Goal: Find contact information: Find contact information

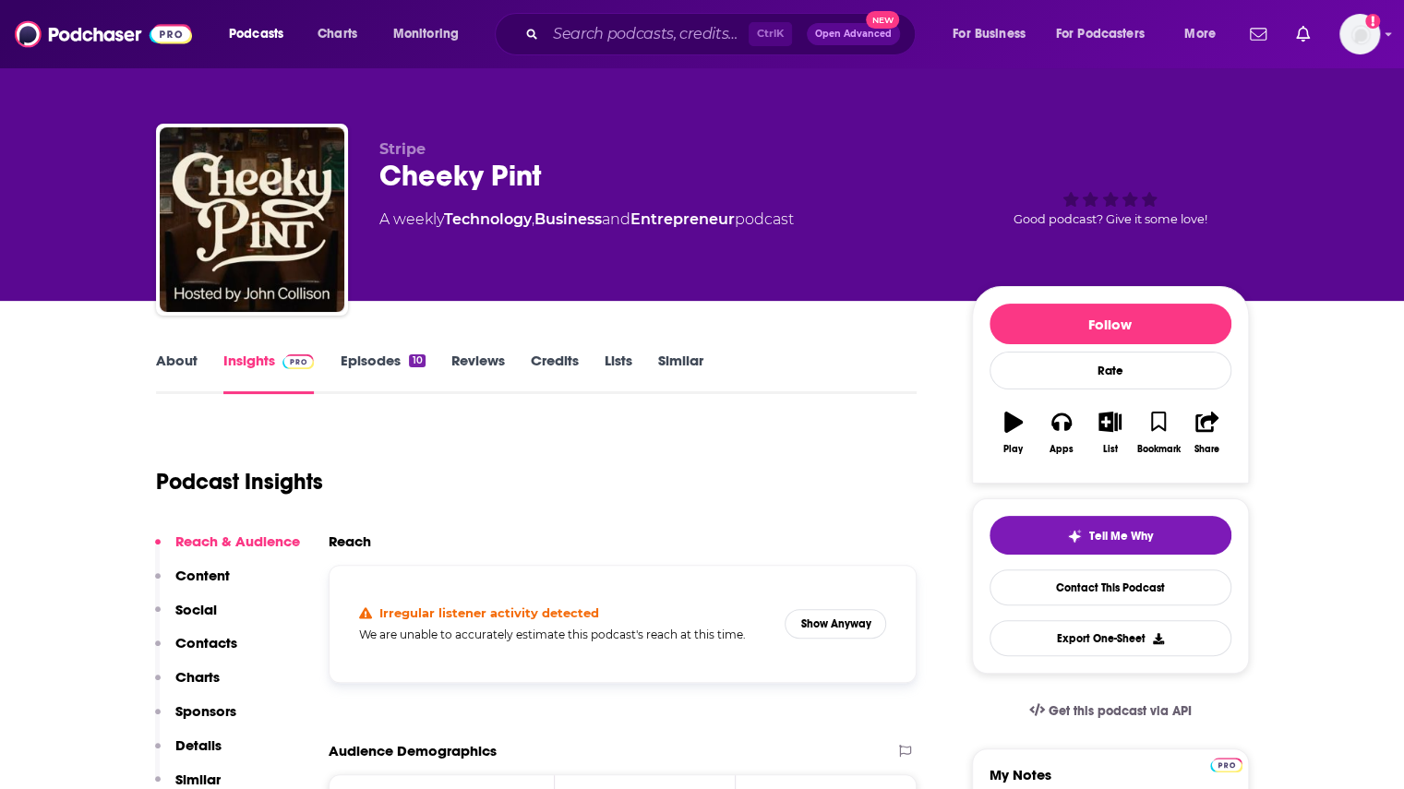
click at [182, 363] on link "About" at bounding box center [177, 373] width 42 height 42
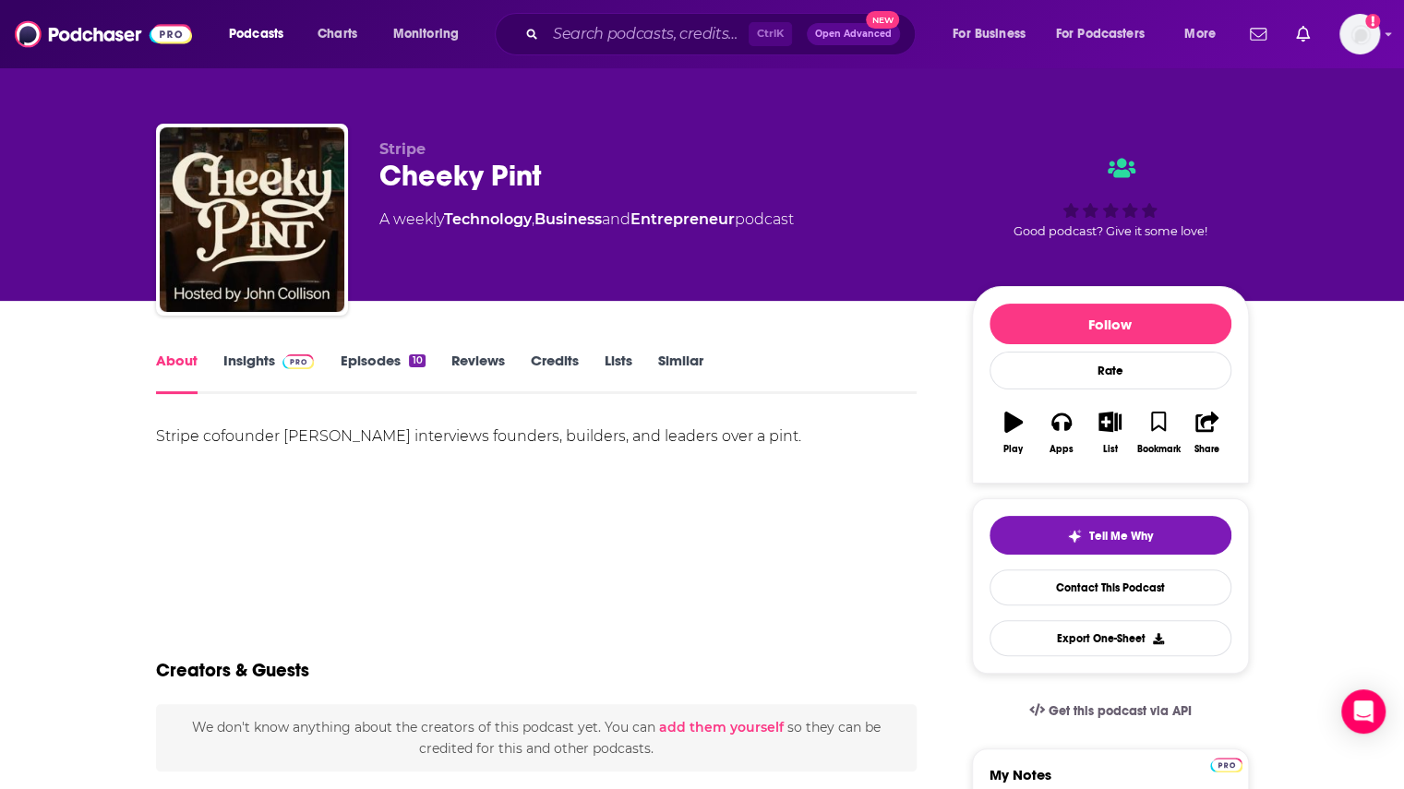
click at [257, 357] on link "Insights" at bounding box center [268, 373] width 91 height 42
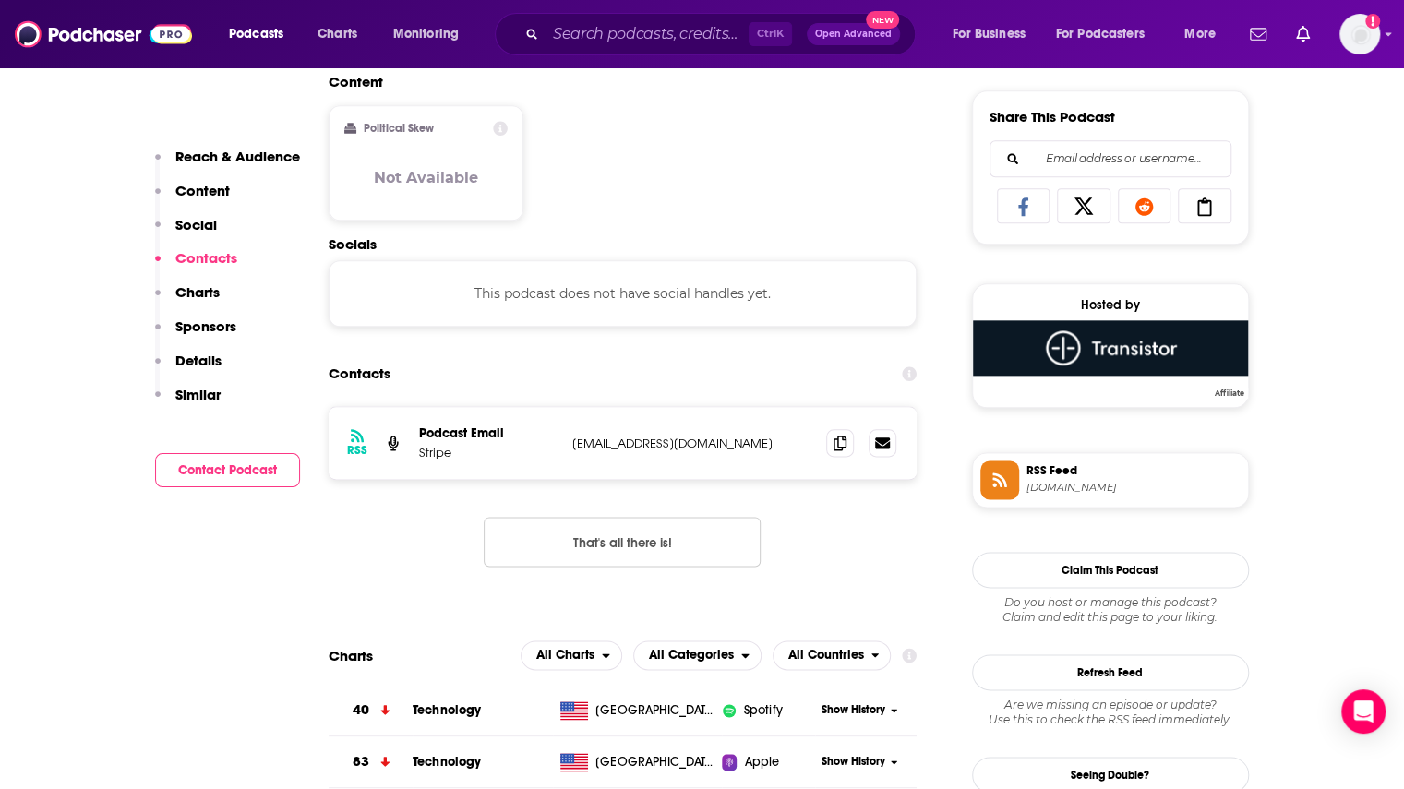
scroll to position [1200, 0]
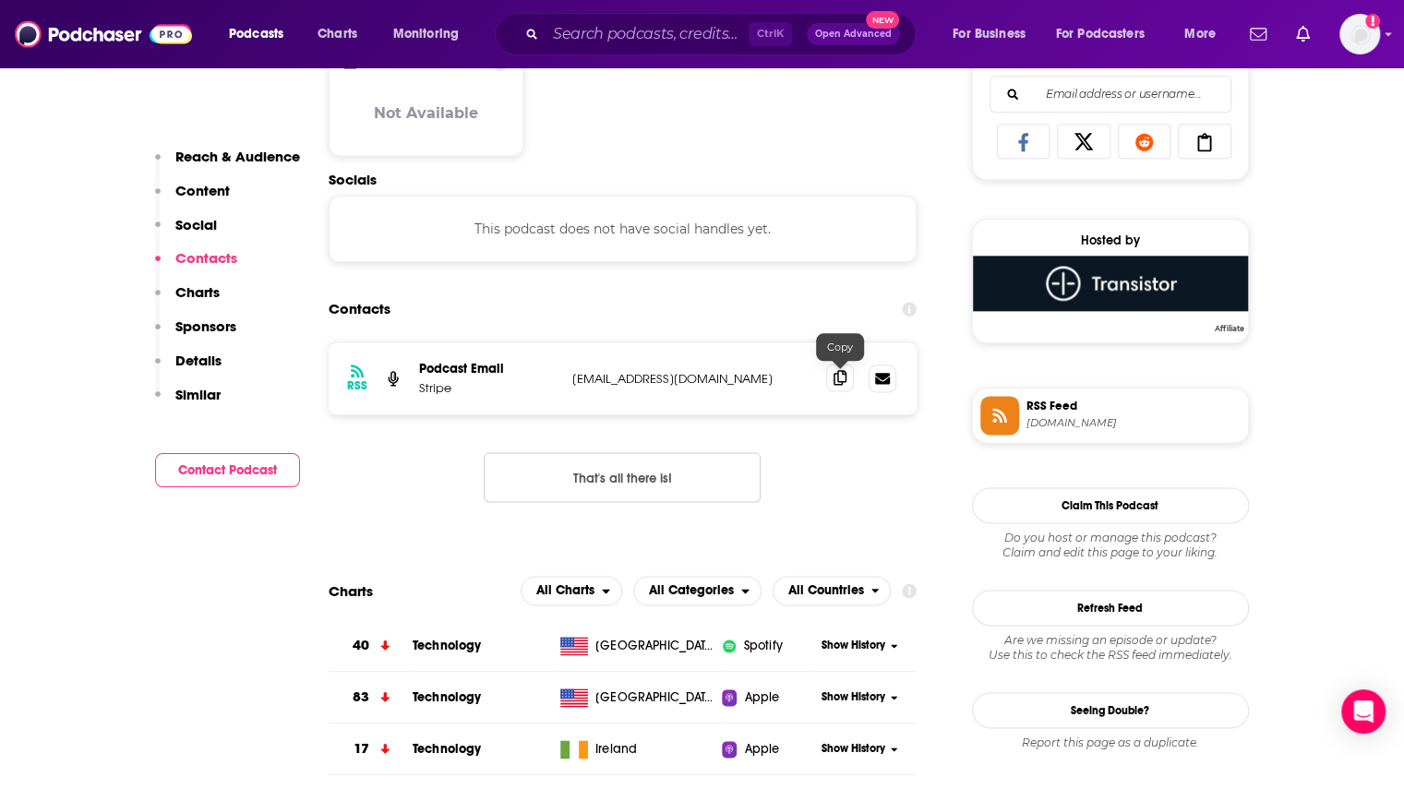
click at [843, 382] on icon at bounding box center [839, 377] width 13 height 15
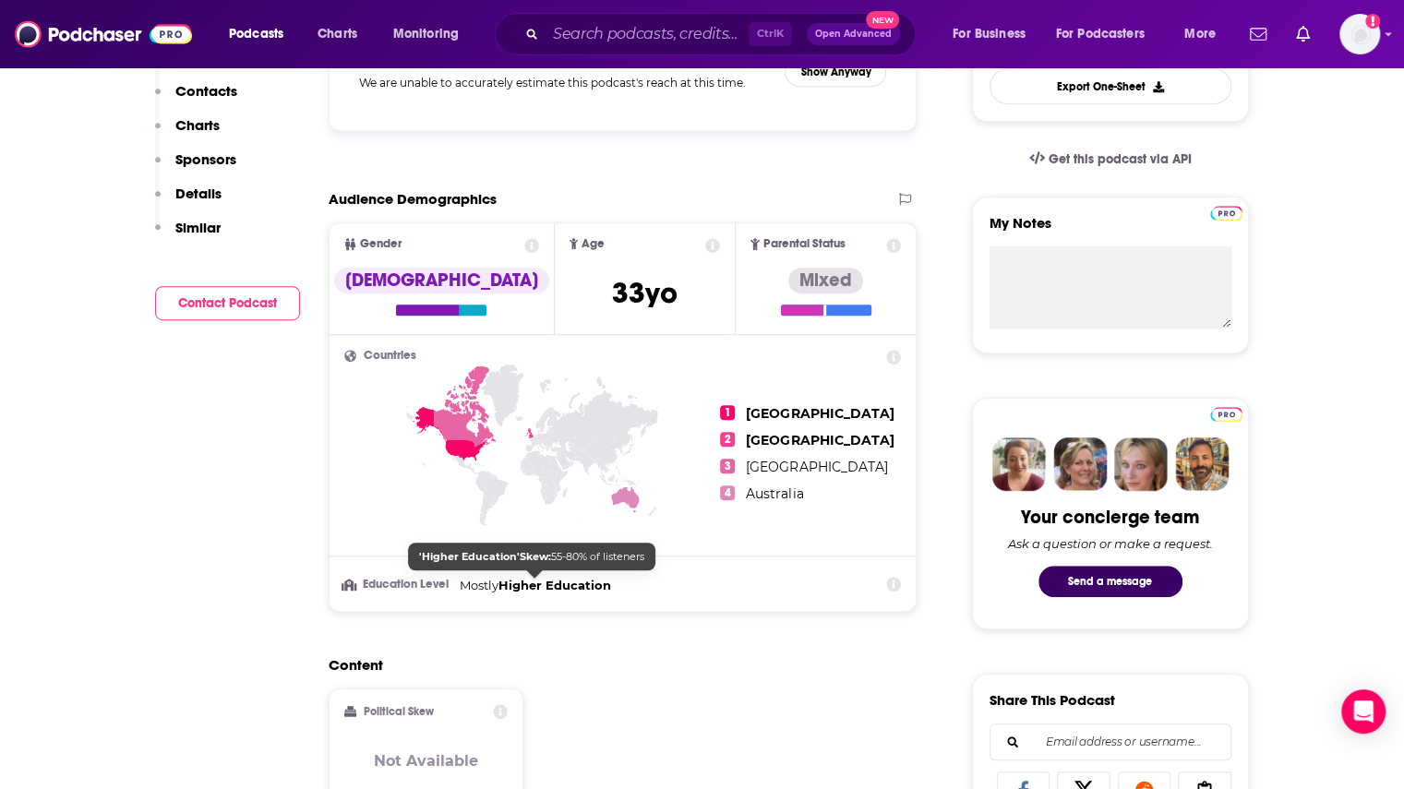
scroll to position [0, 0]
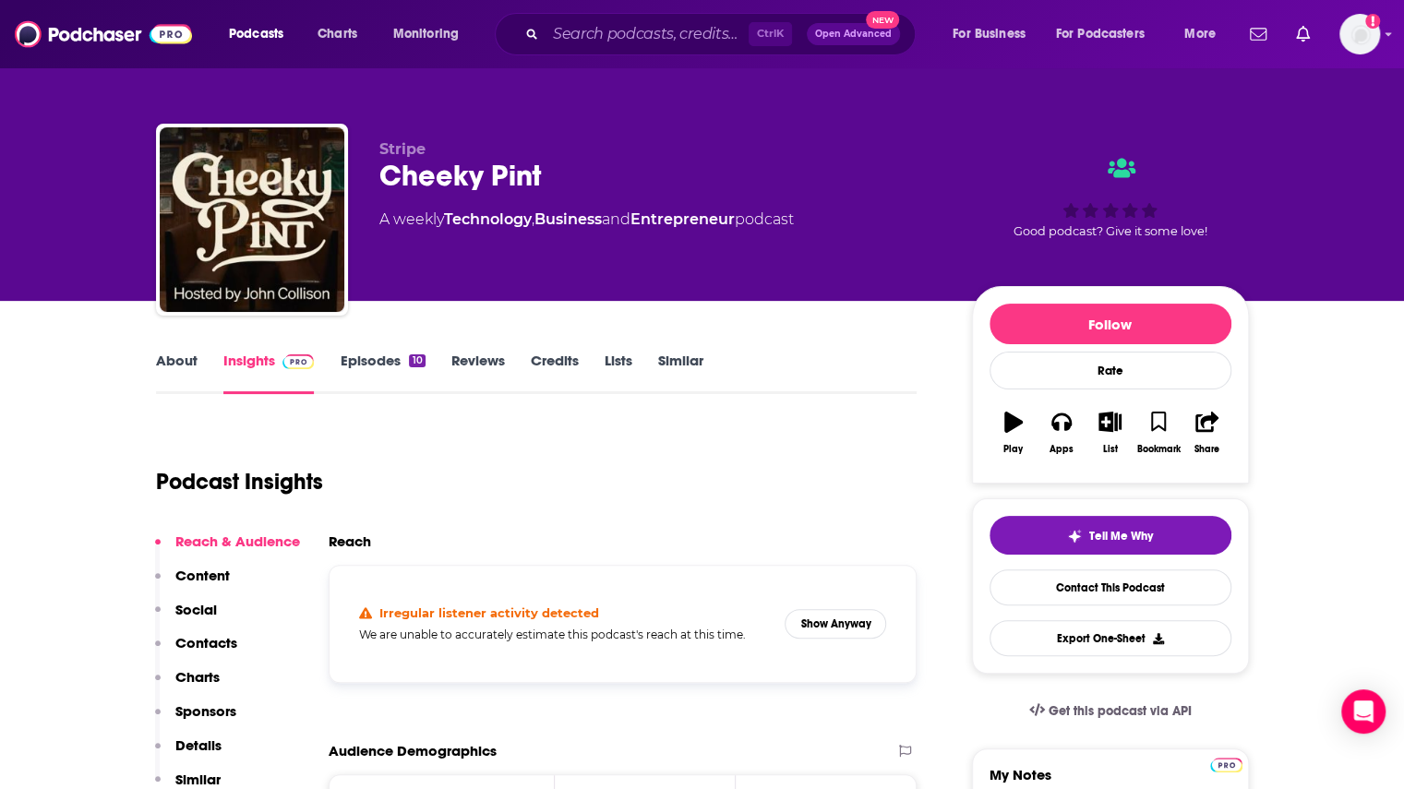
click at [545, 29] on div "Ctrl K Open Advanced New" at bounding box center [705, 34] width 421 height 42
click at [583, 29] on input "Search podcasts, credits, & more..." at bounding box center [646, 34] width 203 height 30
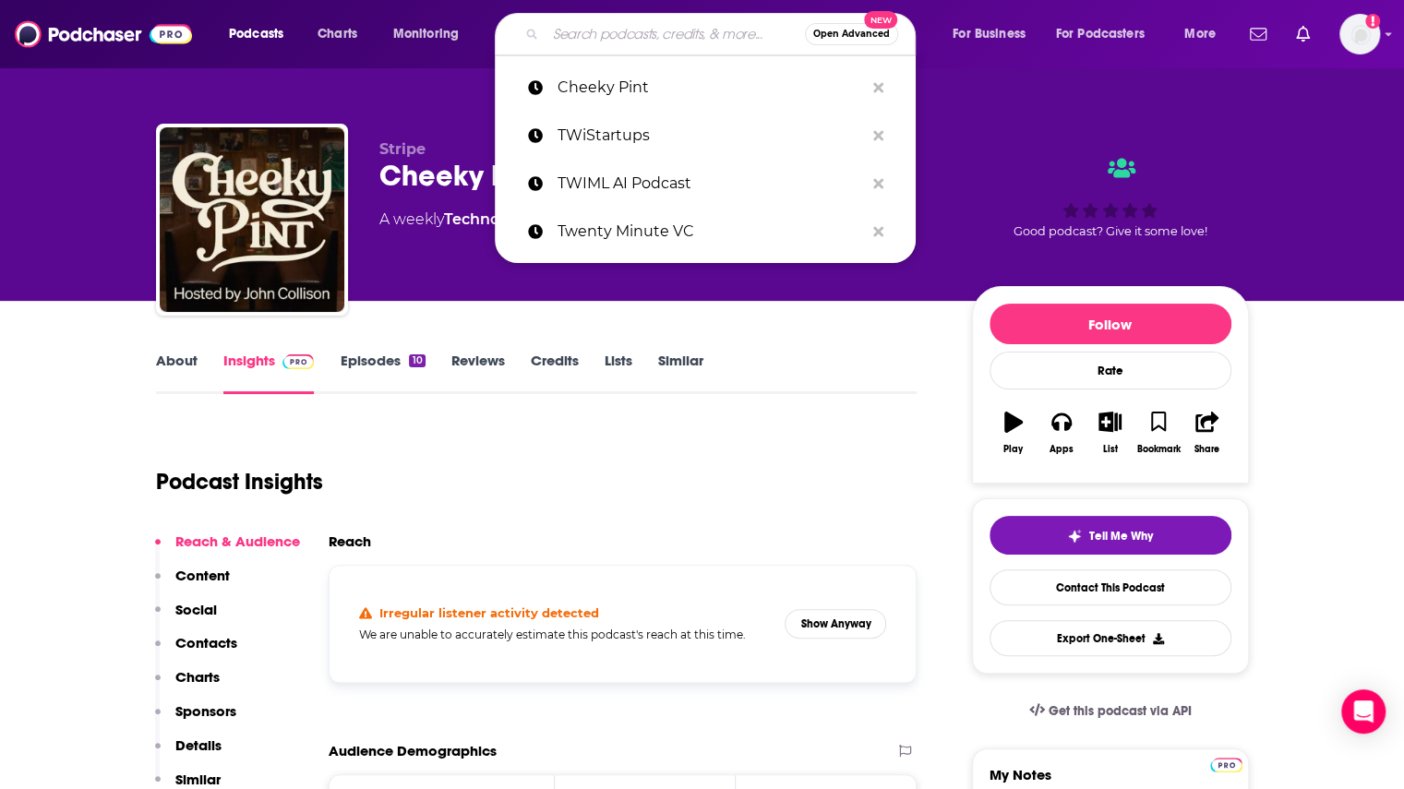
paste input "Cognitive Revolution"
type input "Cognitive Revolution"
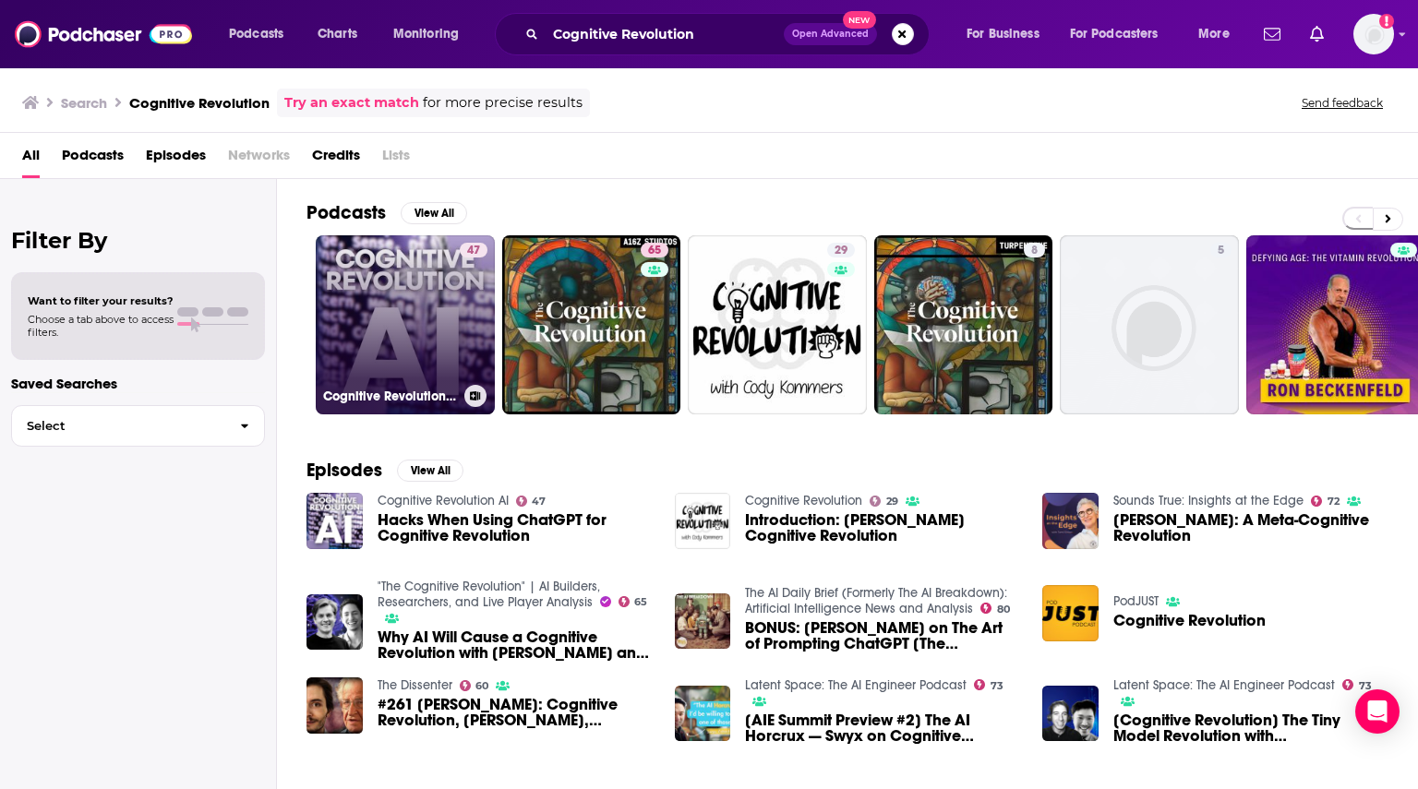
click at [452, 344] on link "47 Cognitive Revolution AI" at bounding box center [405, 324] width 179 height 179
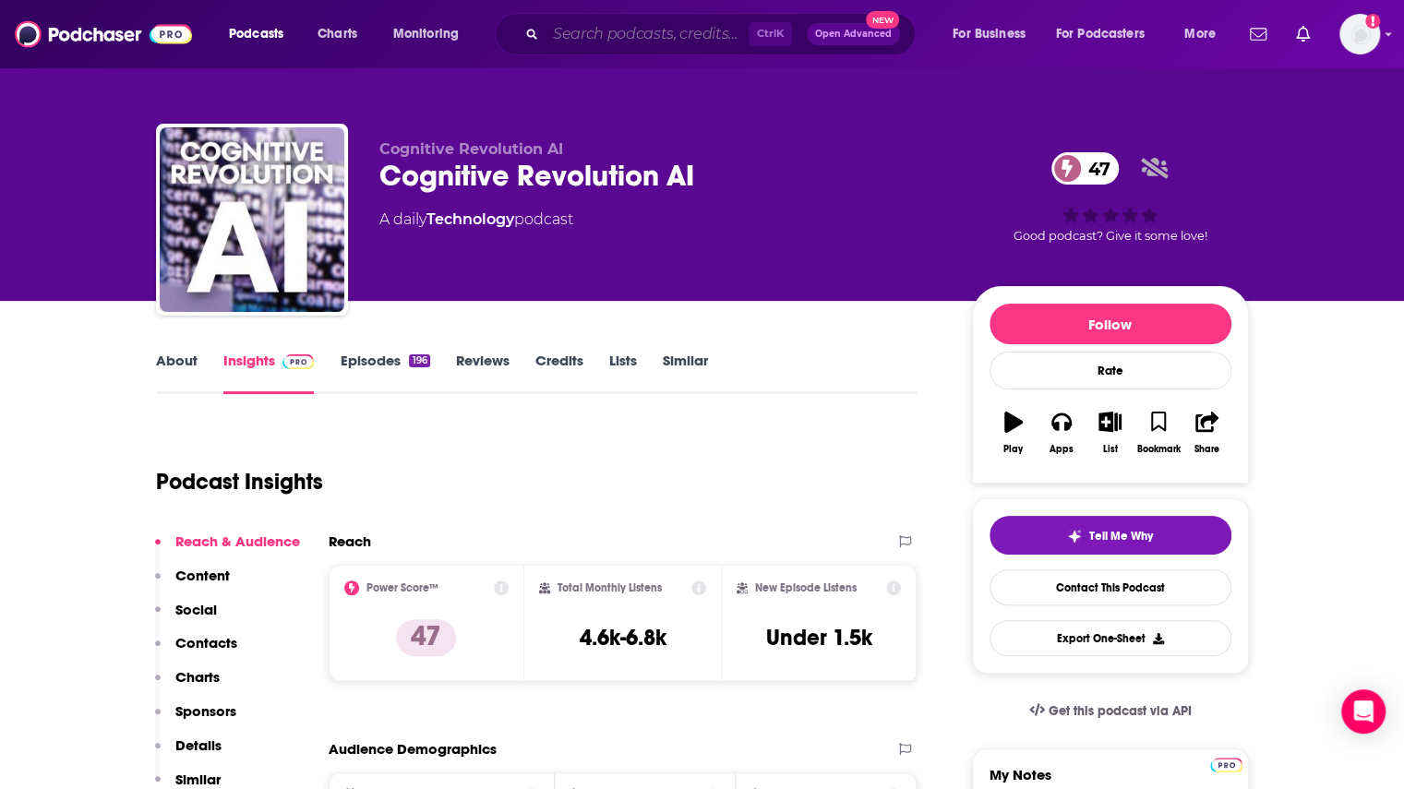
click at [618, 42] on input "Search podcasts, credits, & more..." at bounding box center [646, 34] width 203 height 30
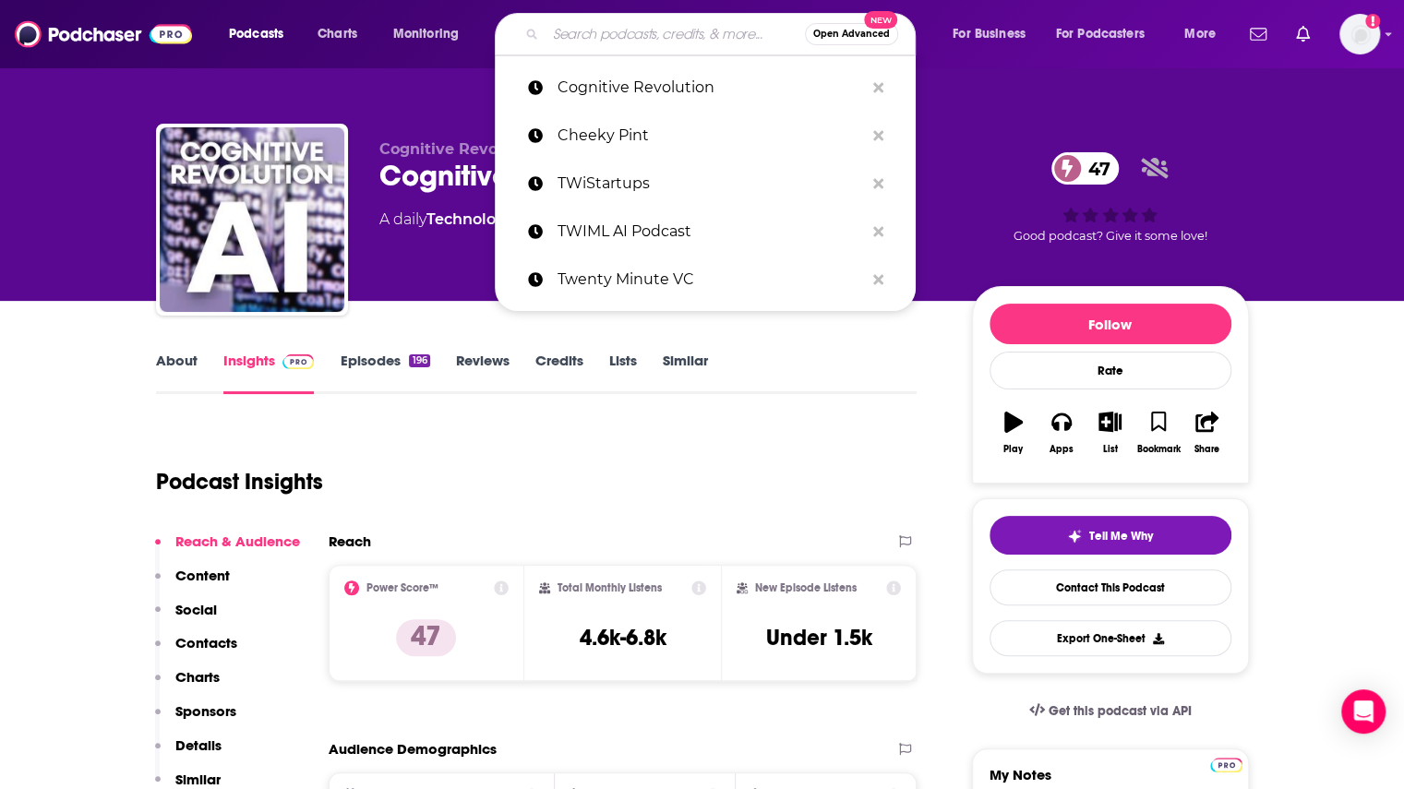
paste input "Colossus: Business Breakdown"
type input "Colossus: Business Breakdown"
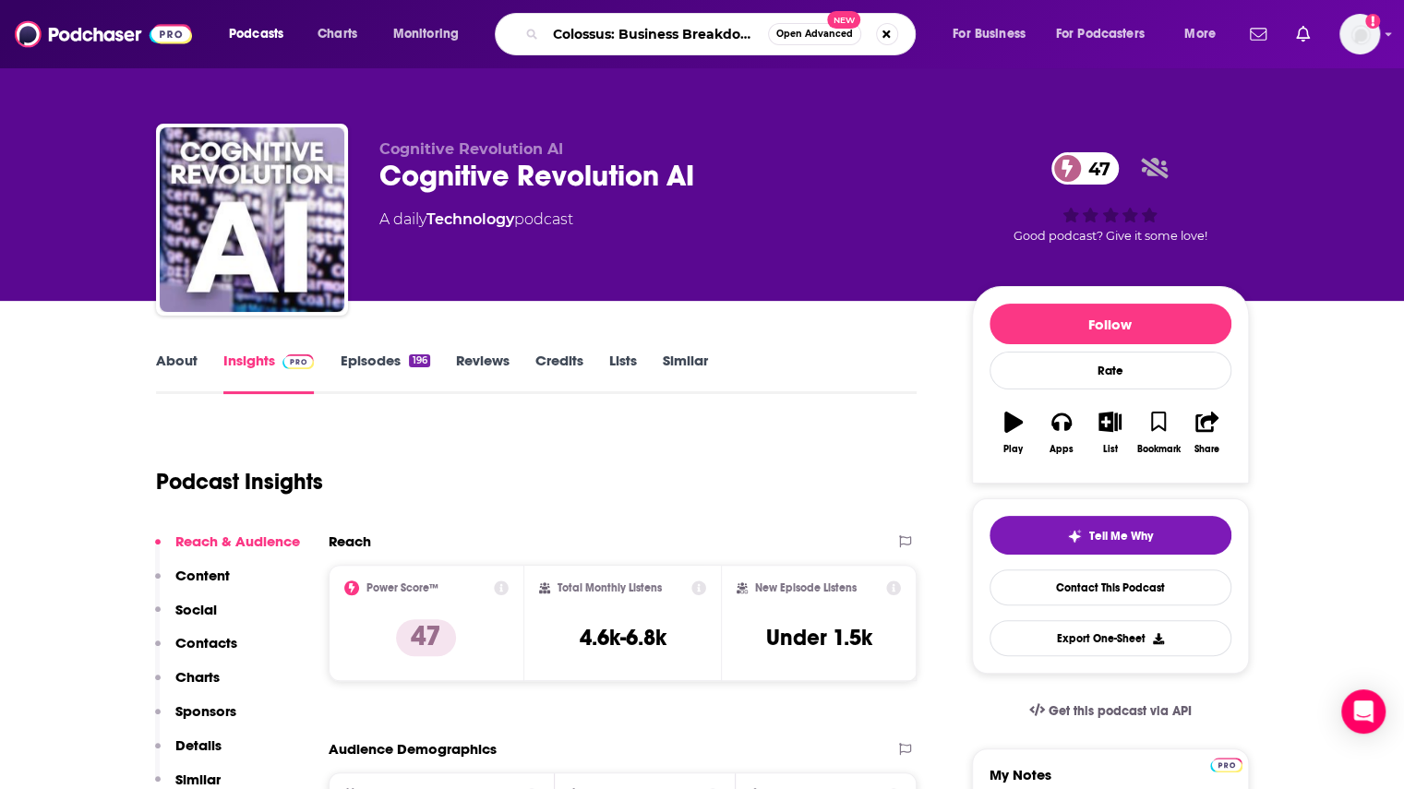
scroll to position [0, 2]
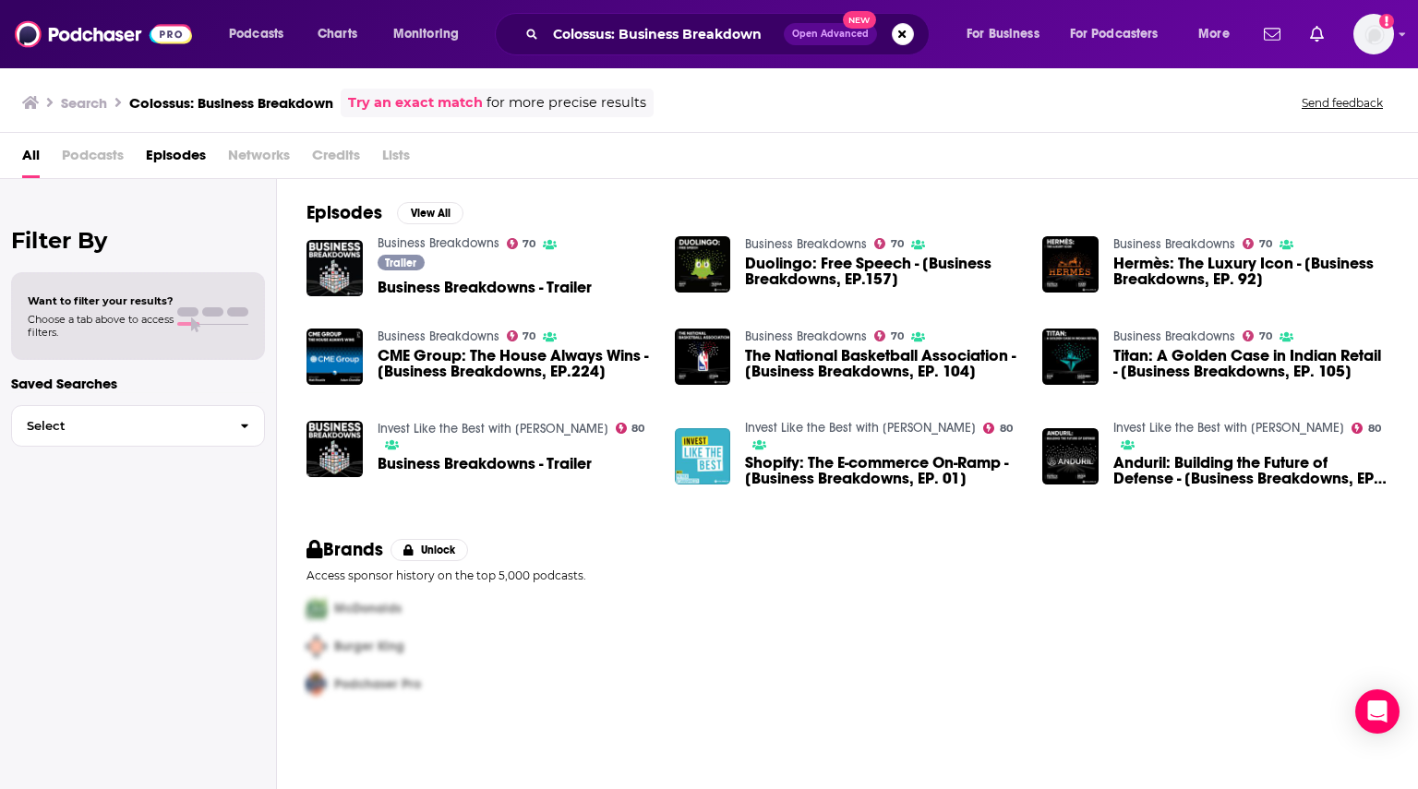
click at [447, 287] on span "Business Breakdowns - Trailer" at bounding box center [484, 288] width 214 height 16
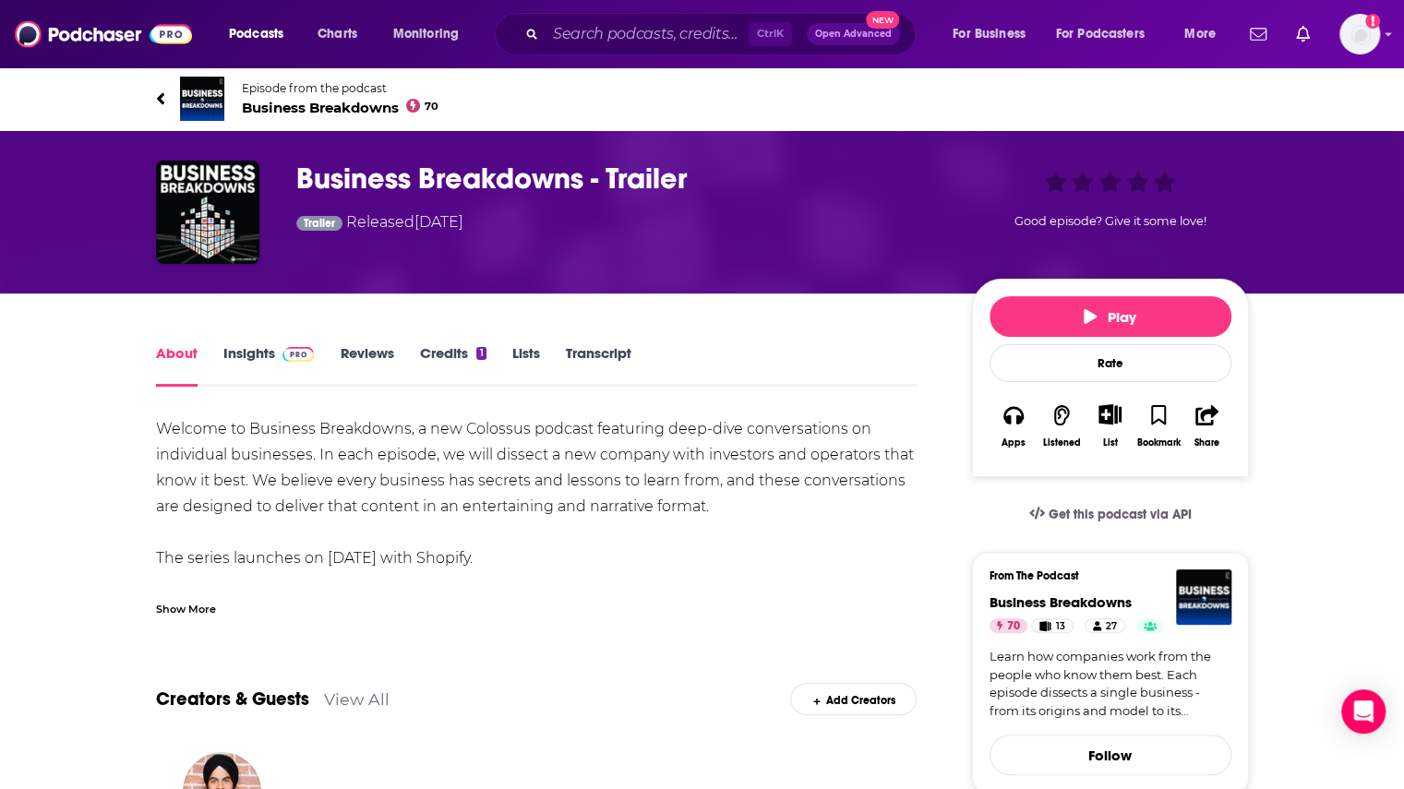
click at [232, 359] on link "Insights" at bounding box center [268, 365] width 91 height 42
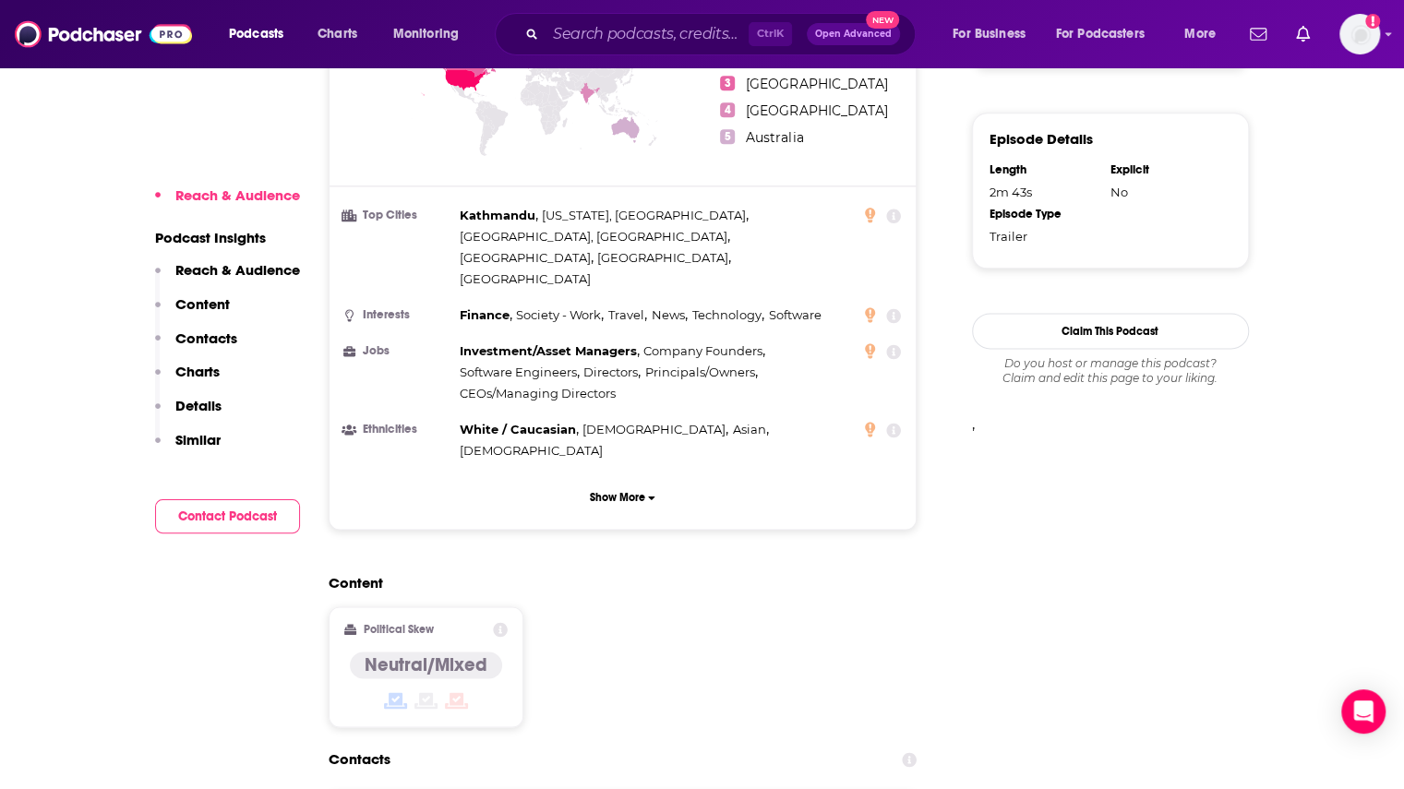
scroll to position [1846, 0]
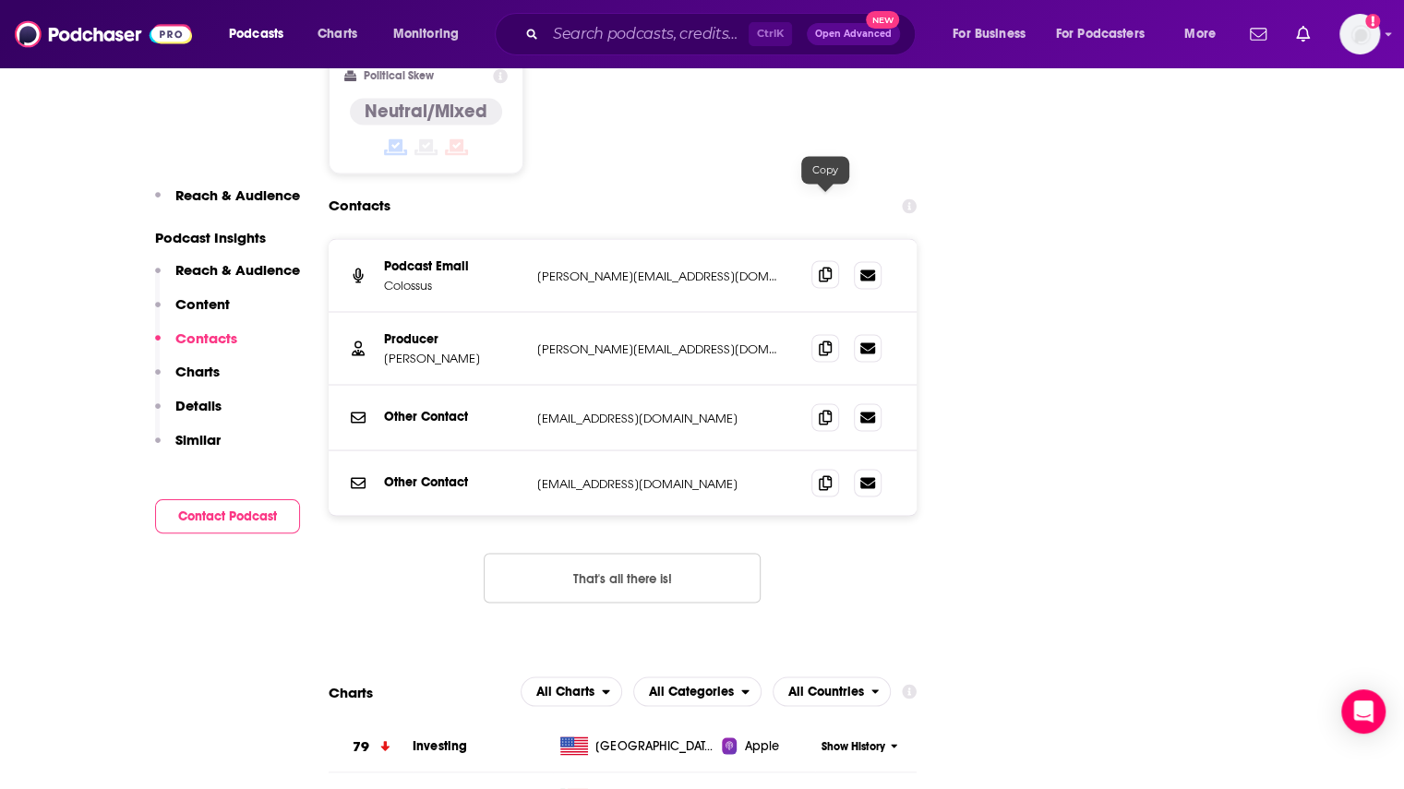
click at [825, 267] on icon at bounding box center [825, 274] width 13 height 15
click at [821, 340] on icon at bounding box center [825, 347] width 13 height 15
drag, startPoint x: 479, startPoint y: 287, endPoint x: 379, endPoint y: 291, distance: 99.7
click at [379, 312] on div "Producer Joanna Helm joanna@joincolossus.com joanna@joincolossus.com" at bounding box center [623, 348] width 589 height 73
copy p "Joanna Helm"
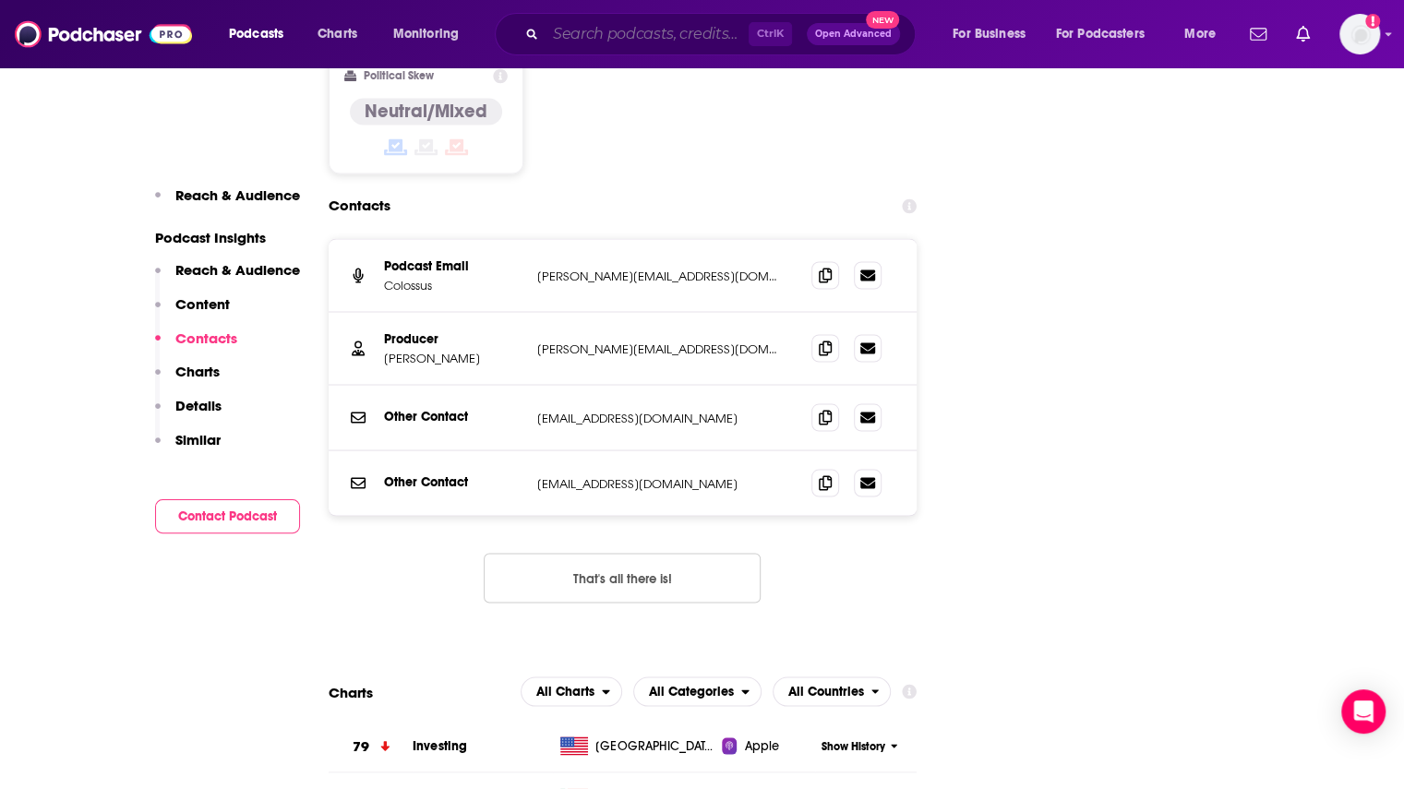
click at [636, 32] on input "Search podcasts, credits, & more..." at bounding box center [646, 34] width 203 height 30
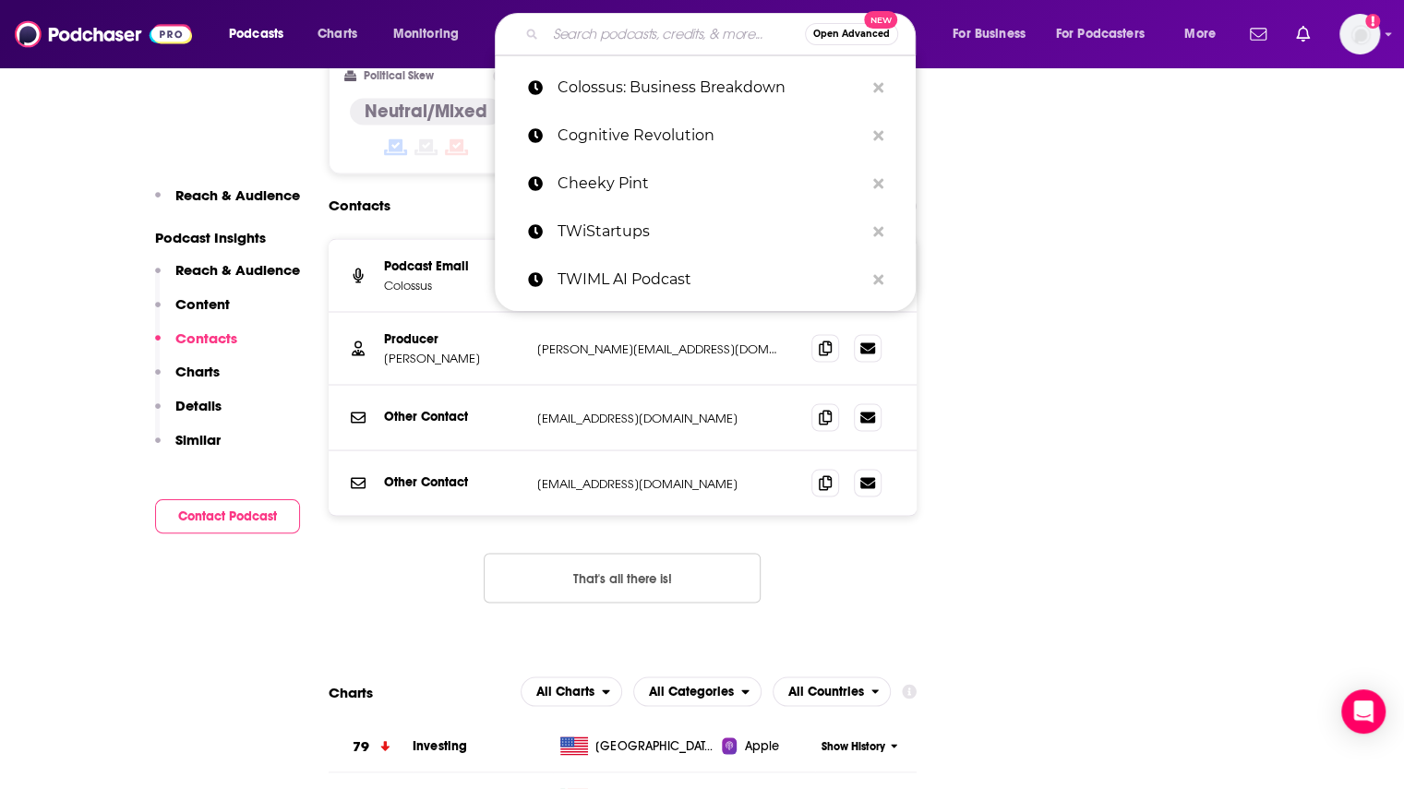
paste input "Colossus: Founders"
type input "Colossus: Founders"
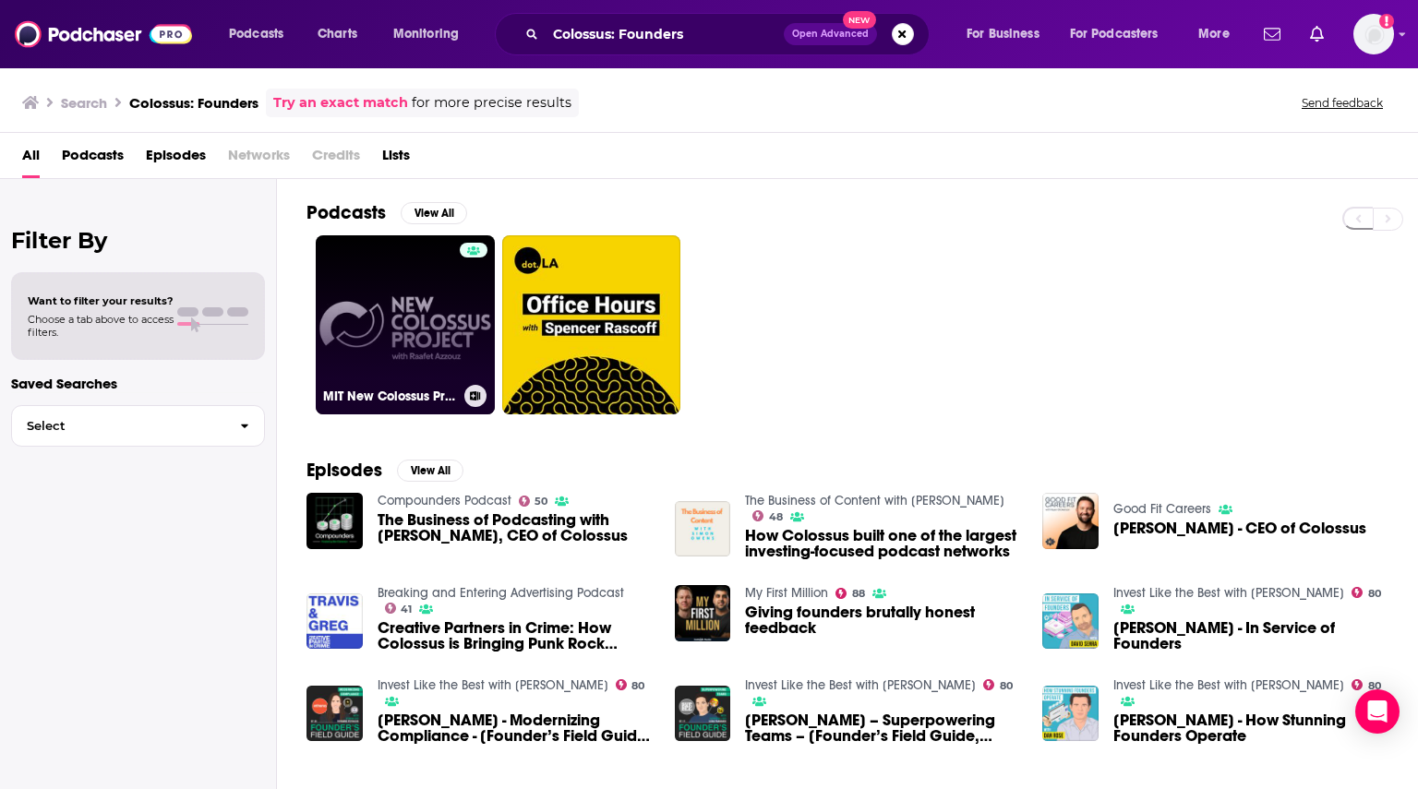
click at [384, 329] on link "MIT New Colossus Project" at bounding box center [405, 324] width 179 height 179
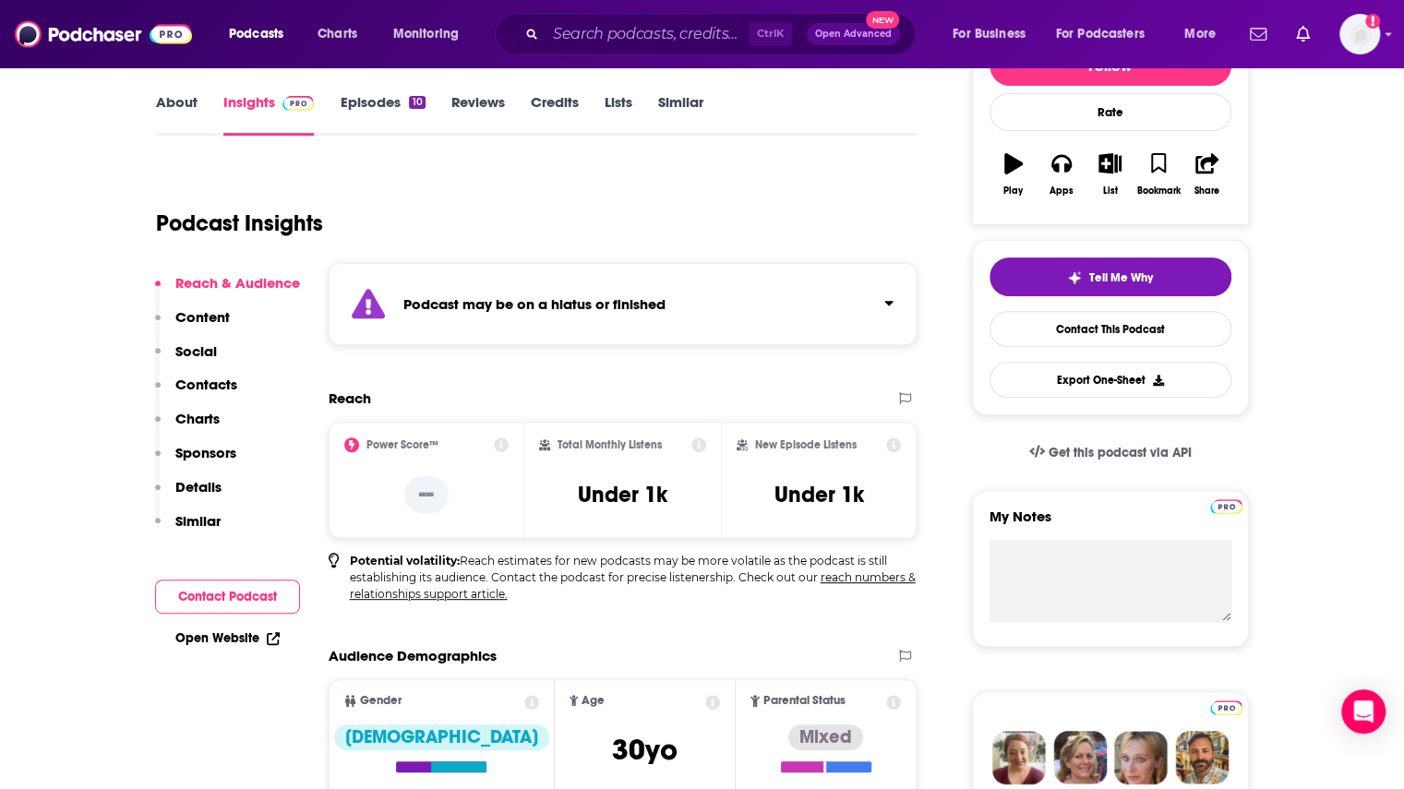
scroll to position [277, 0]
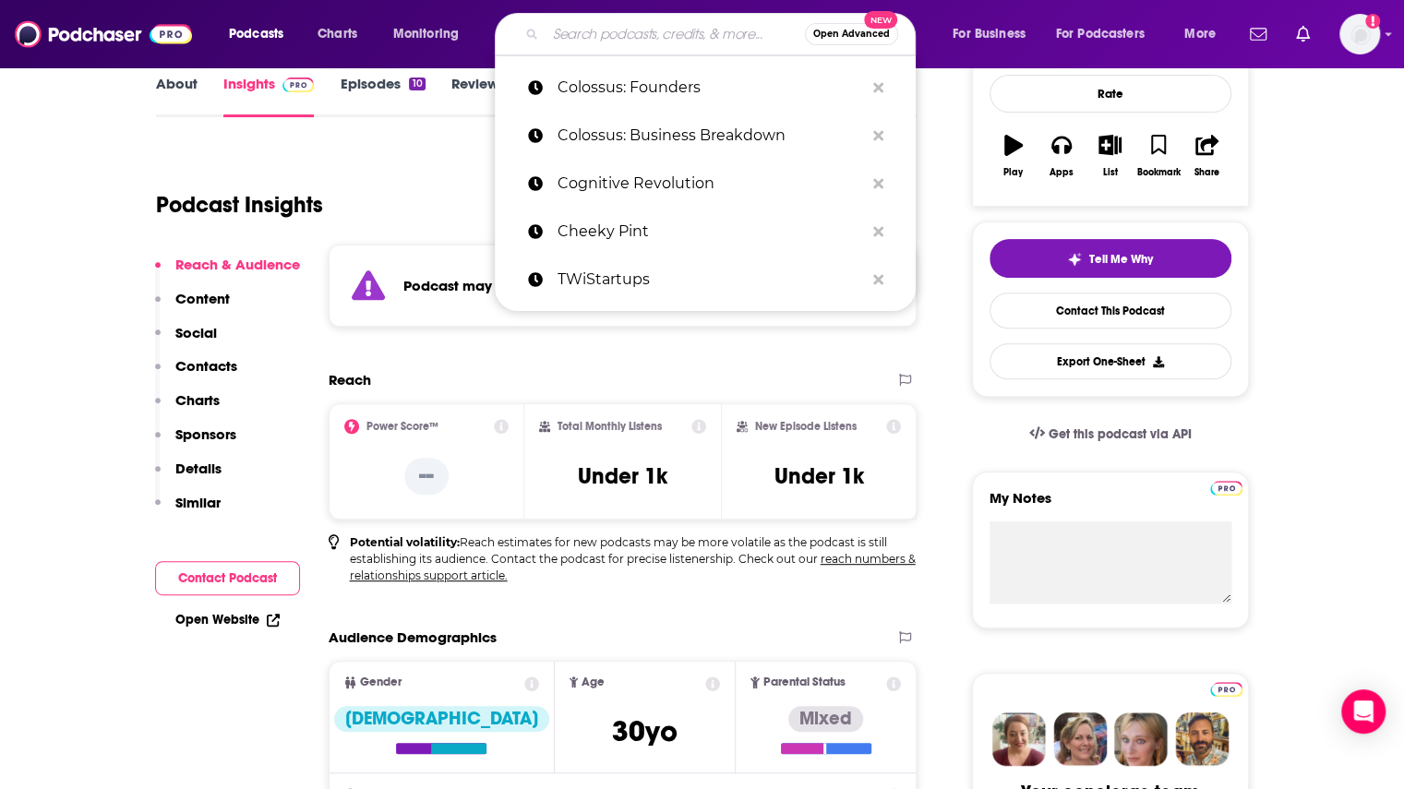
click at [634, 30] on input "Search podcasts, credits, & more..." at bounding box center [674, 34] width 259 height 30
paste input "Colossus: Invest Like the Best with [PERSON_NAME] (a Colossus podast)"
type input "Colossus: Invest Like the Best with [PERSON_NAME] (a Colossus podast)"
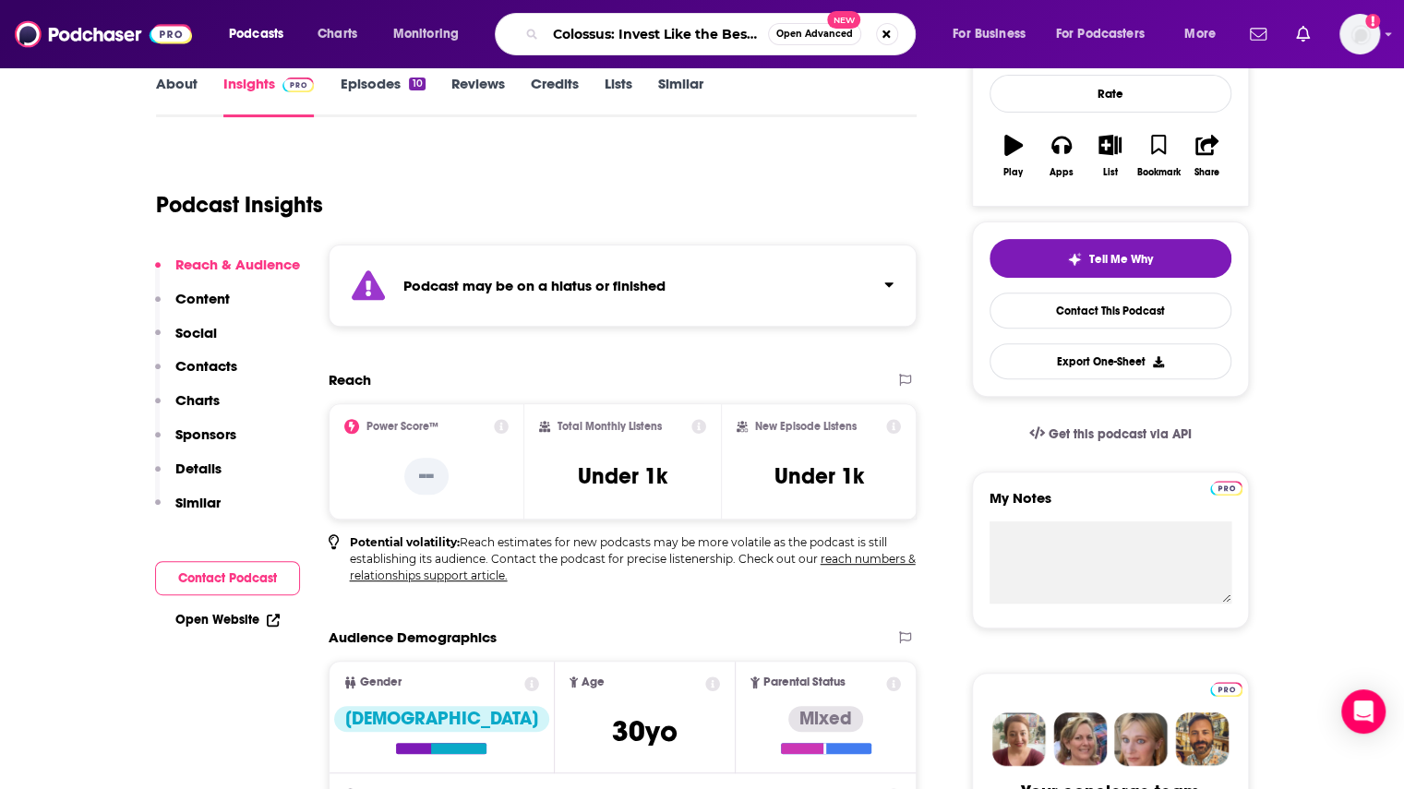
scroll to position [0, 321]
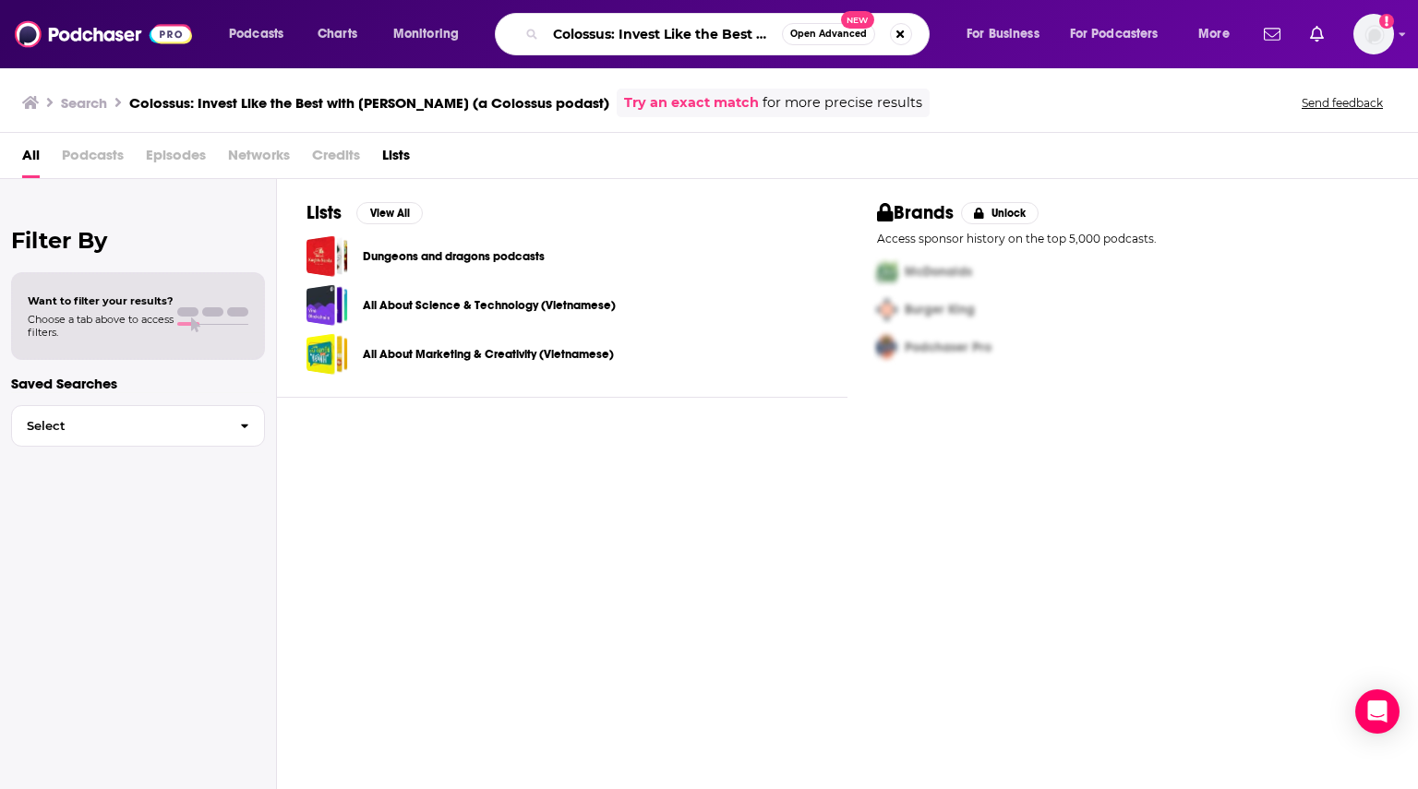
click at [666, 34] on input "Colossus: Invest Like the Best with [PERSON_NAME] (a Colossus podast)" at bounding box center [663, 34] width 236 height 30
drag, startPoint x: 663, startPoint y: 36, endPoint x: 1030, endPoint y: 53, distance: 367.7
click at [1030, 53] on div "Podcasts Charts Monitoring Colossus: Invest Like the Best with Patrick O'Shaugh…" at bounding box center [731, 34] width 1031 height 42
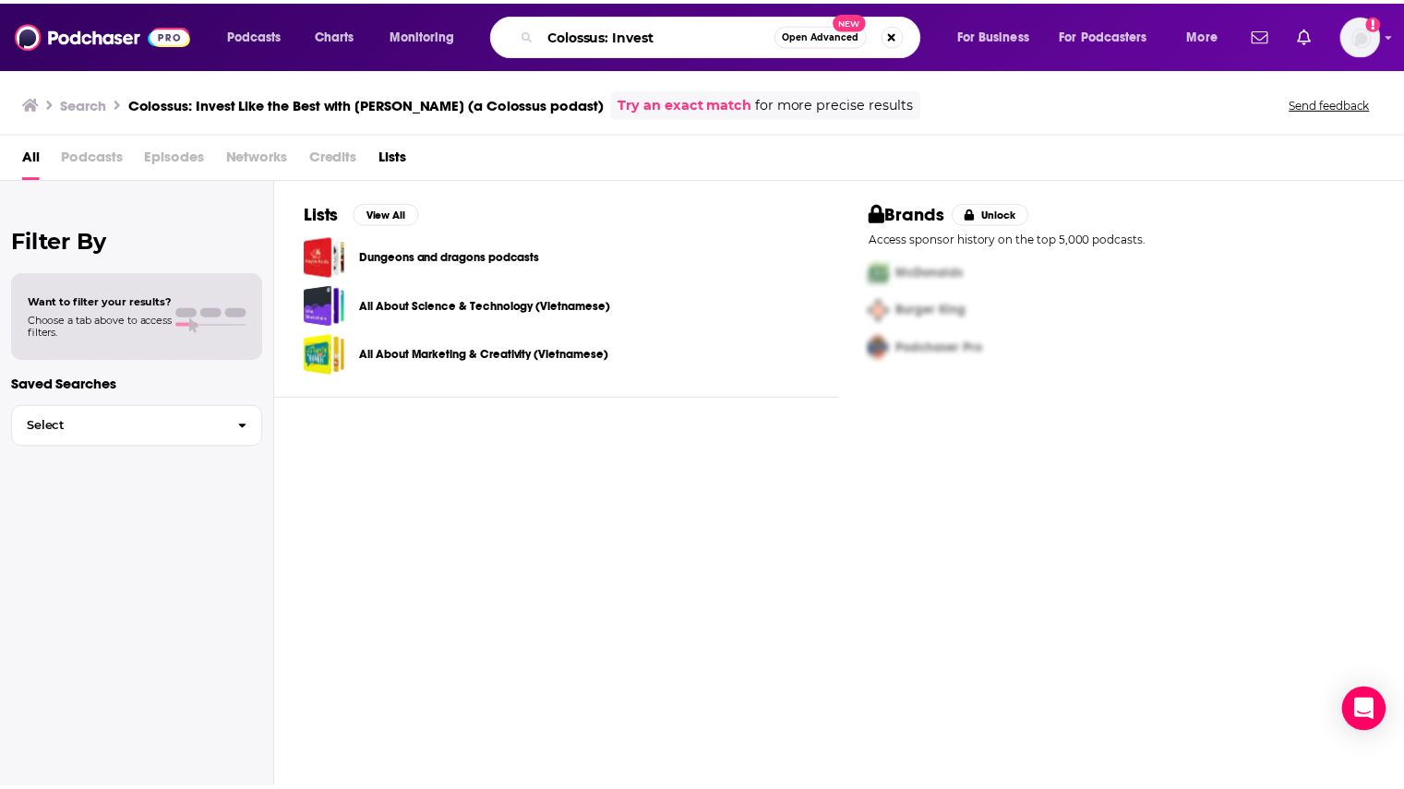
scroll to position [0, 0]
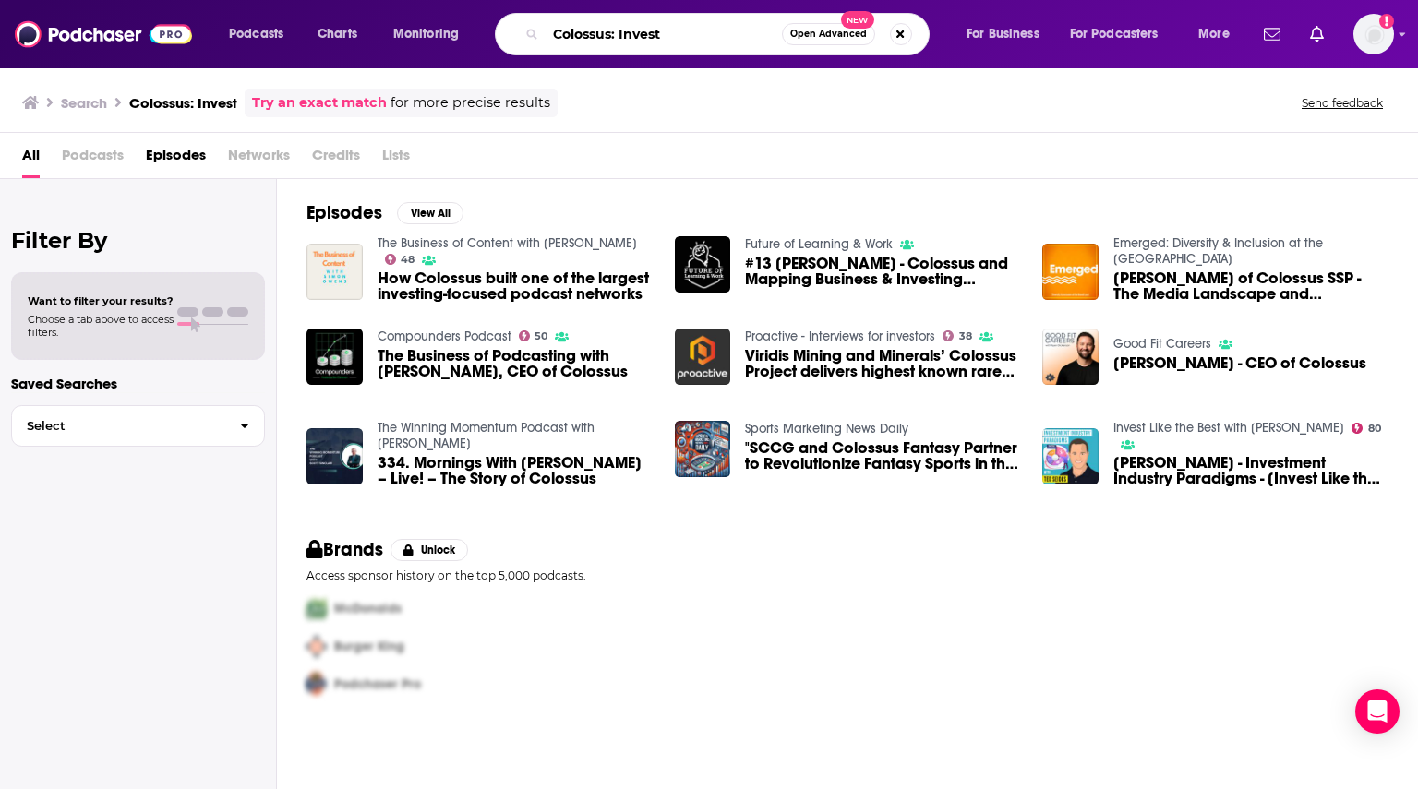
click at [627, 33] on input "Colossus: Invest" at bounding box center [663, 34] width 236 height 30
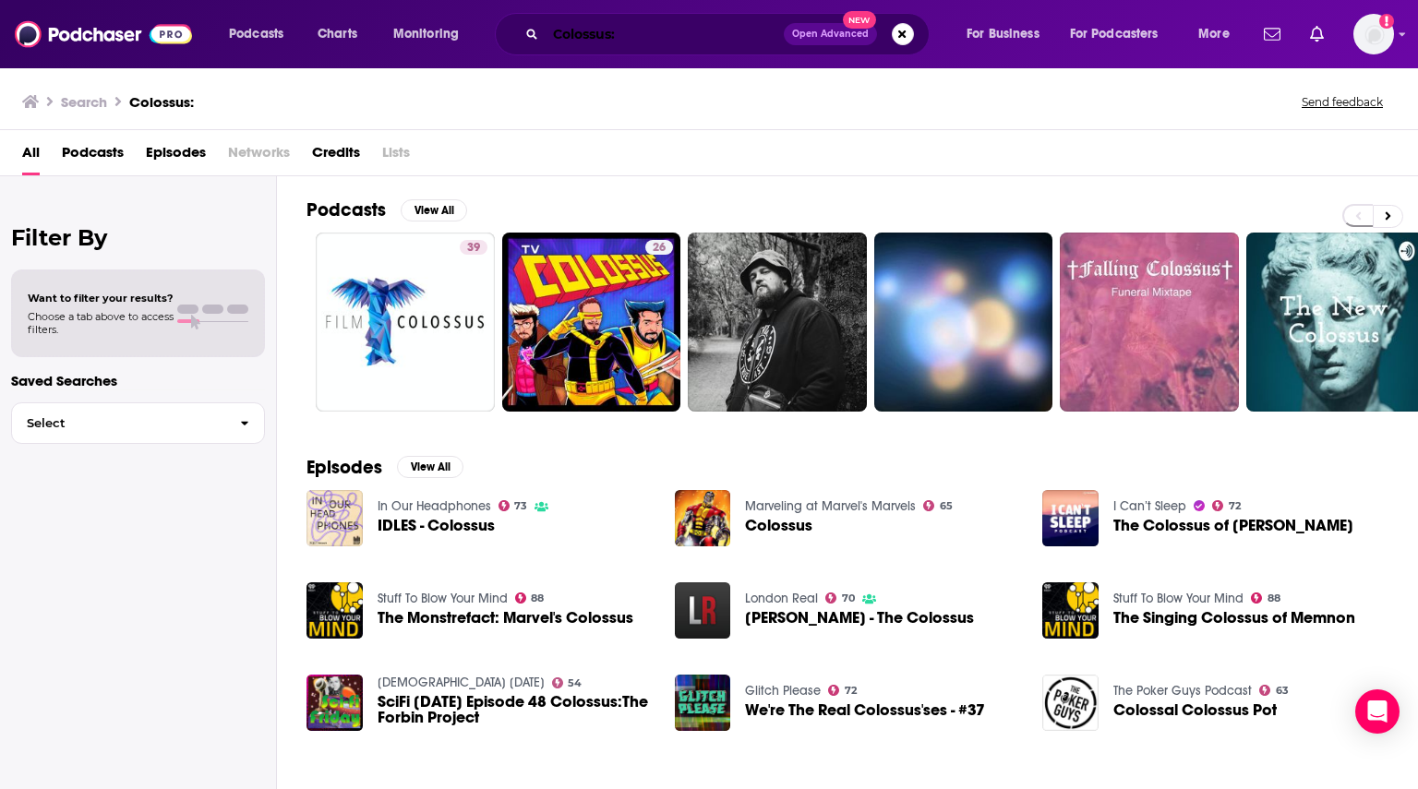
click at [655, 36] on input "Colossus:" at bounding box center [664, 34] width 238 height 30
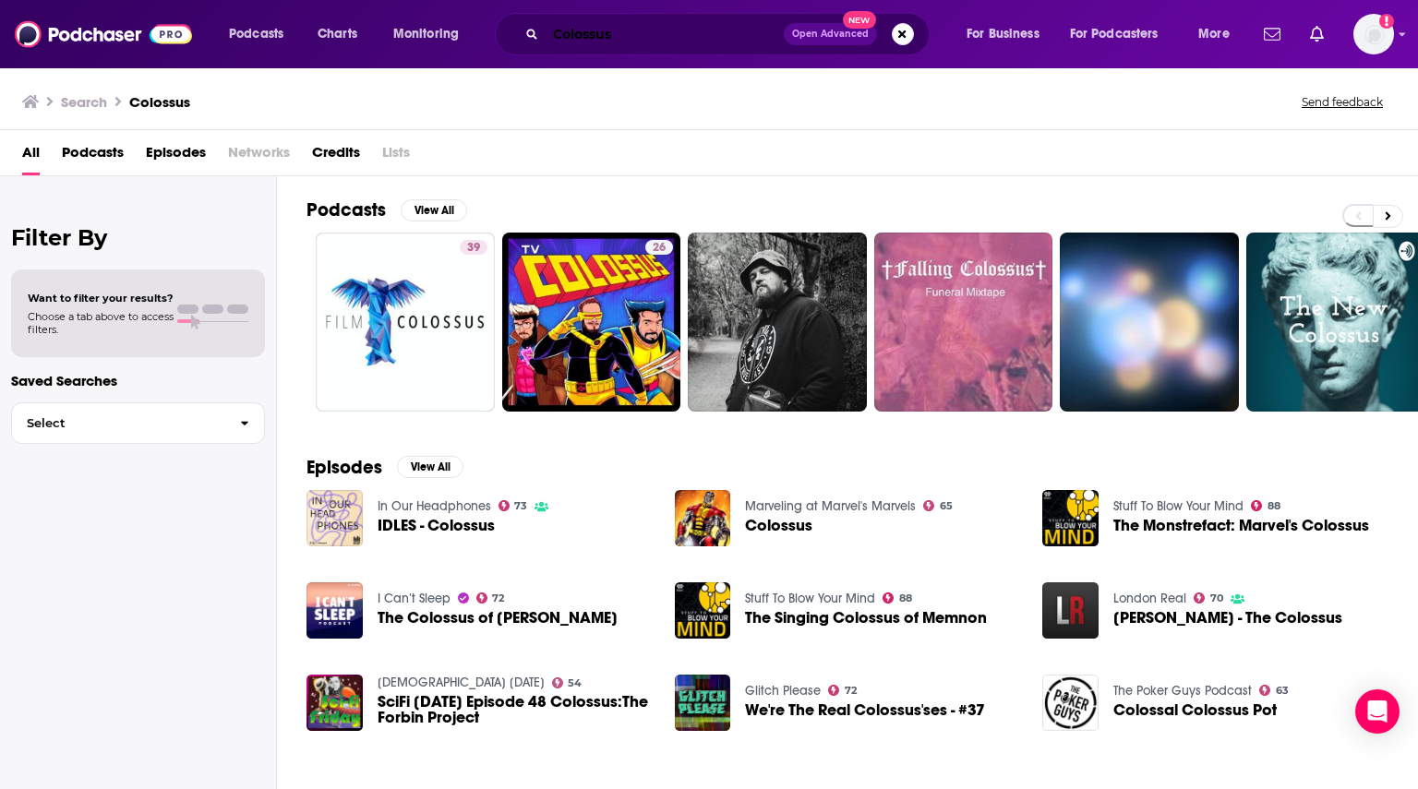
click at [622, 30] on input "Colossus" at bounding box center [664, 34] width 238 height 30
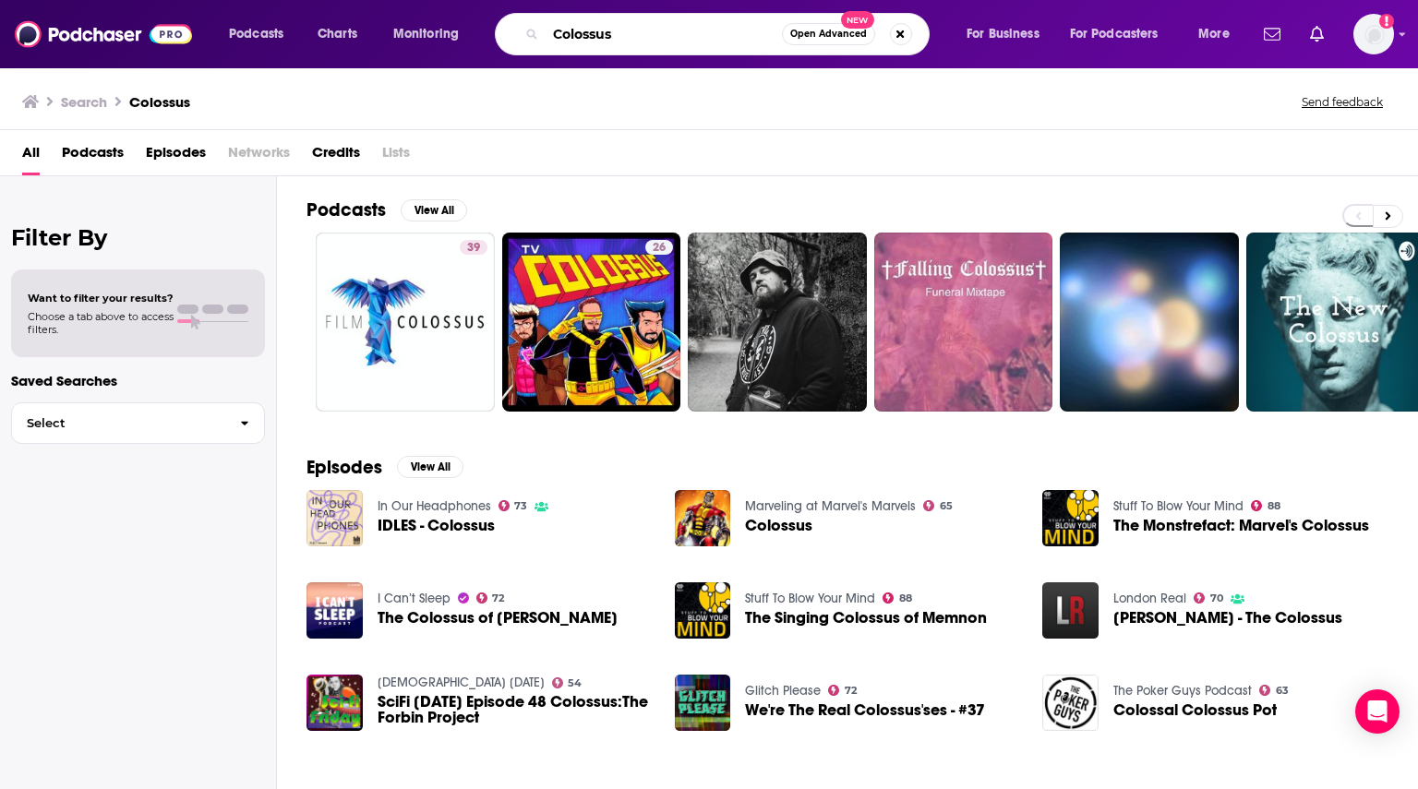
click at [622, 30] on input "Colossus" at bounding box center [663, 34] width 236 height 30
paste input "[PERSON_NAME]"
type input "[PERSON_NAME]"
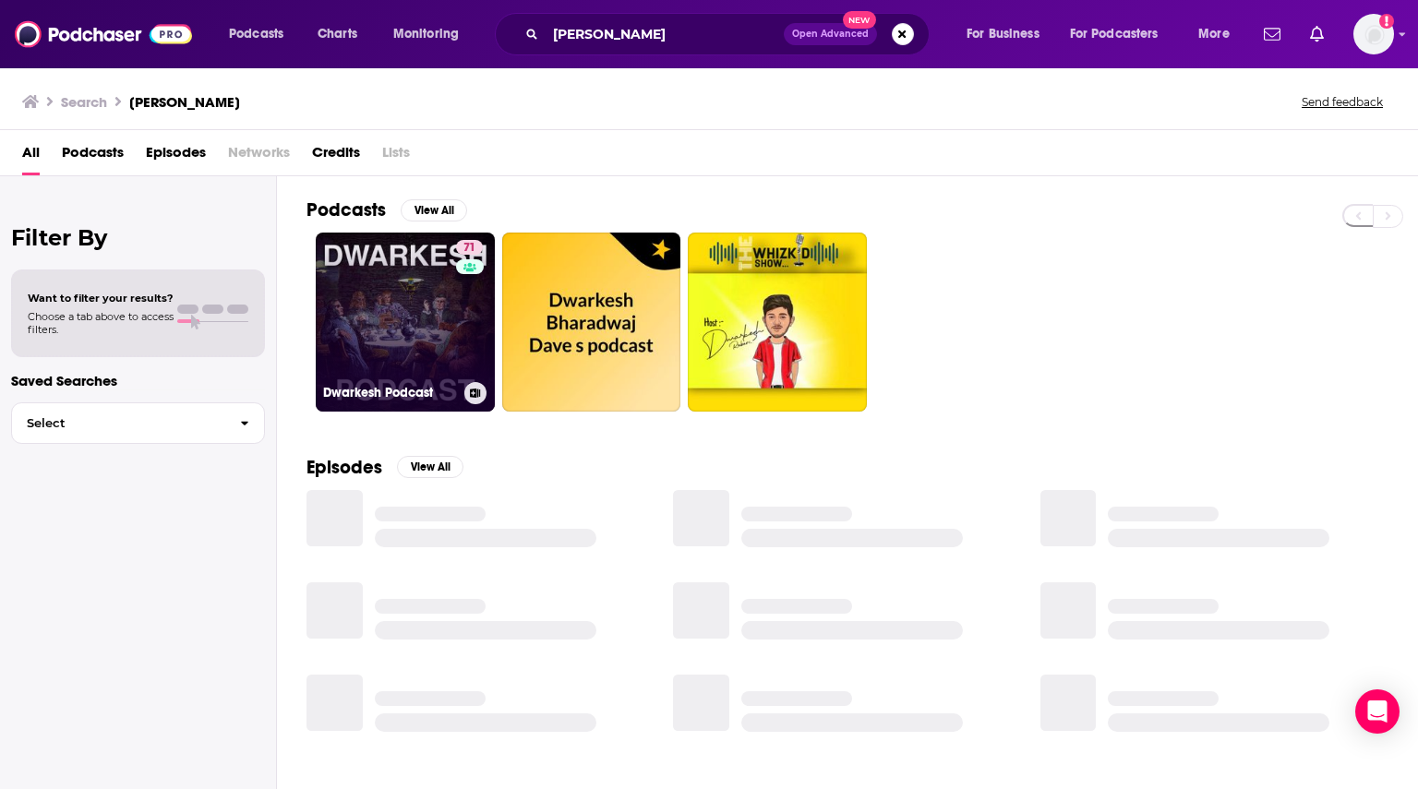
click at [369, 344] on link "71 Dwarkesh Podcast" at bounding box center [405, 322] width 179 height 179
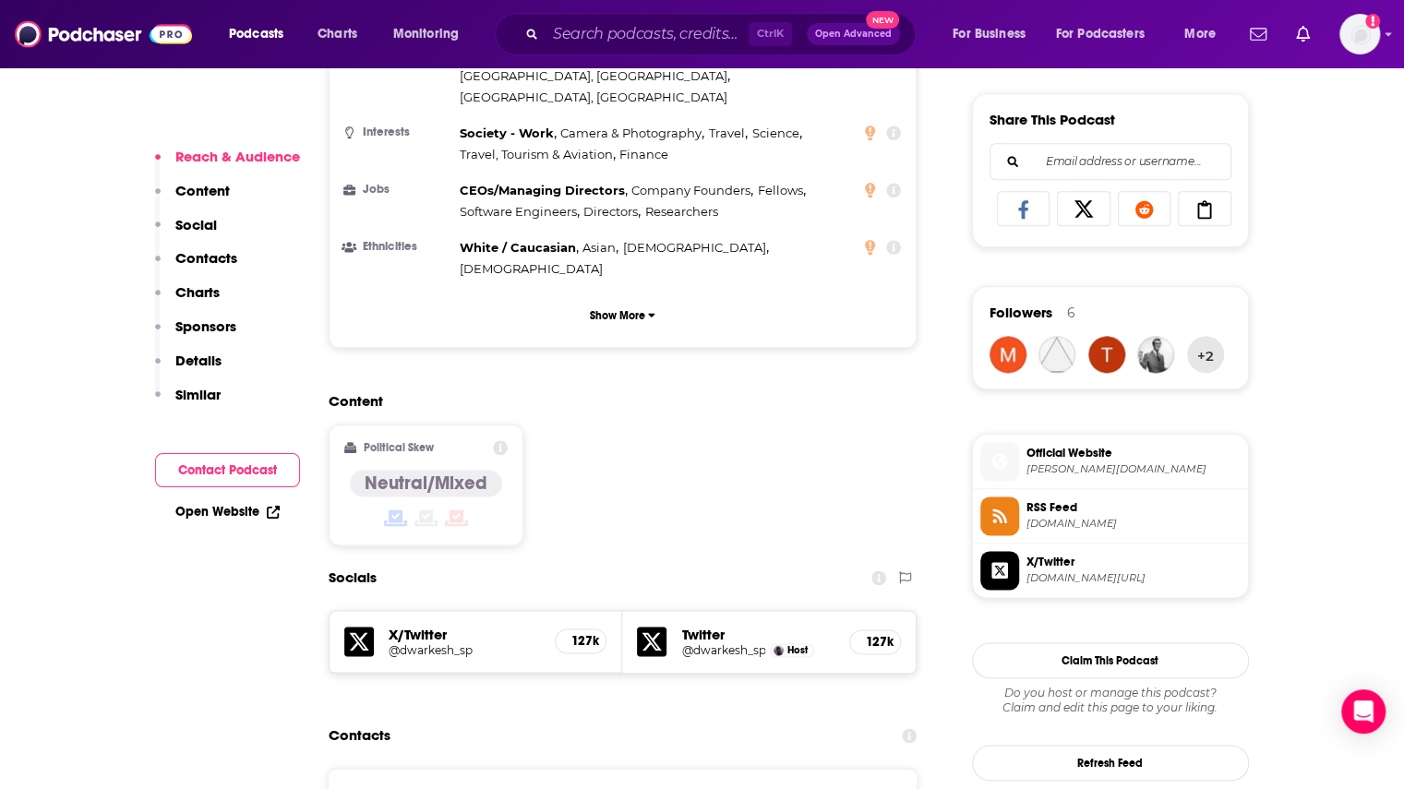
scroll to position [1200, 0]
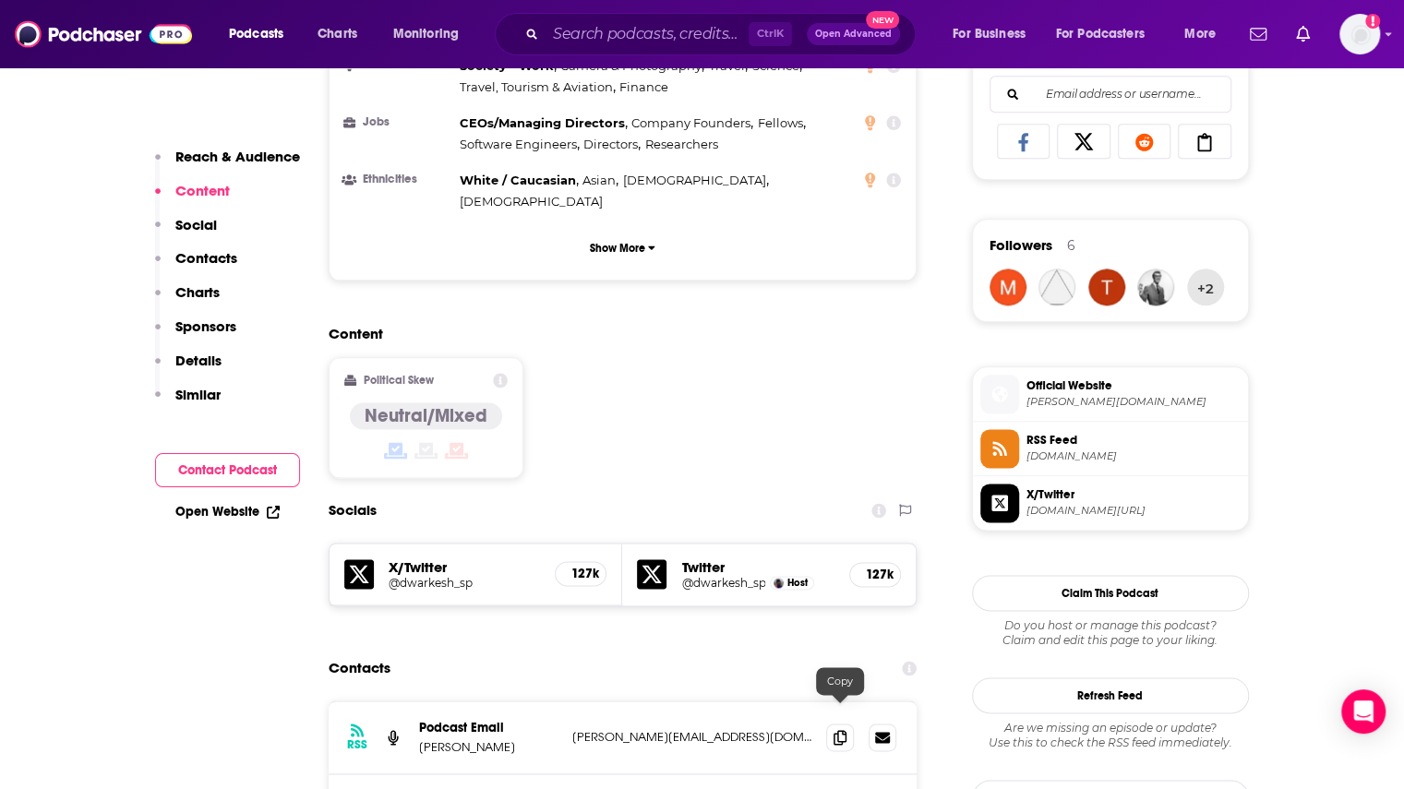
drag, startPoint x: 512, startPoint y: 659, endPoint x: 415, endPoint y: 665, distance: 97.1
click at [415, 701] on div "RSS Podcast Email Dwarkesh Patel dwarkesh@substack.com dwarkesh@substack.com" at bounding box center [623, 737] width 589 height 73
copy p "Dwarkesh Patel"
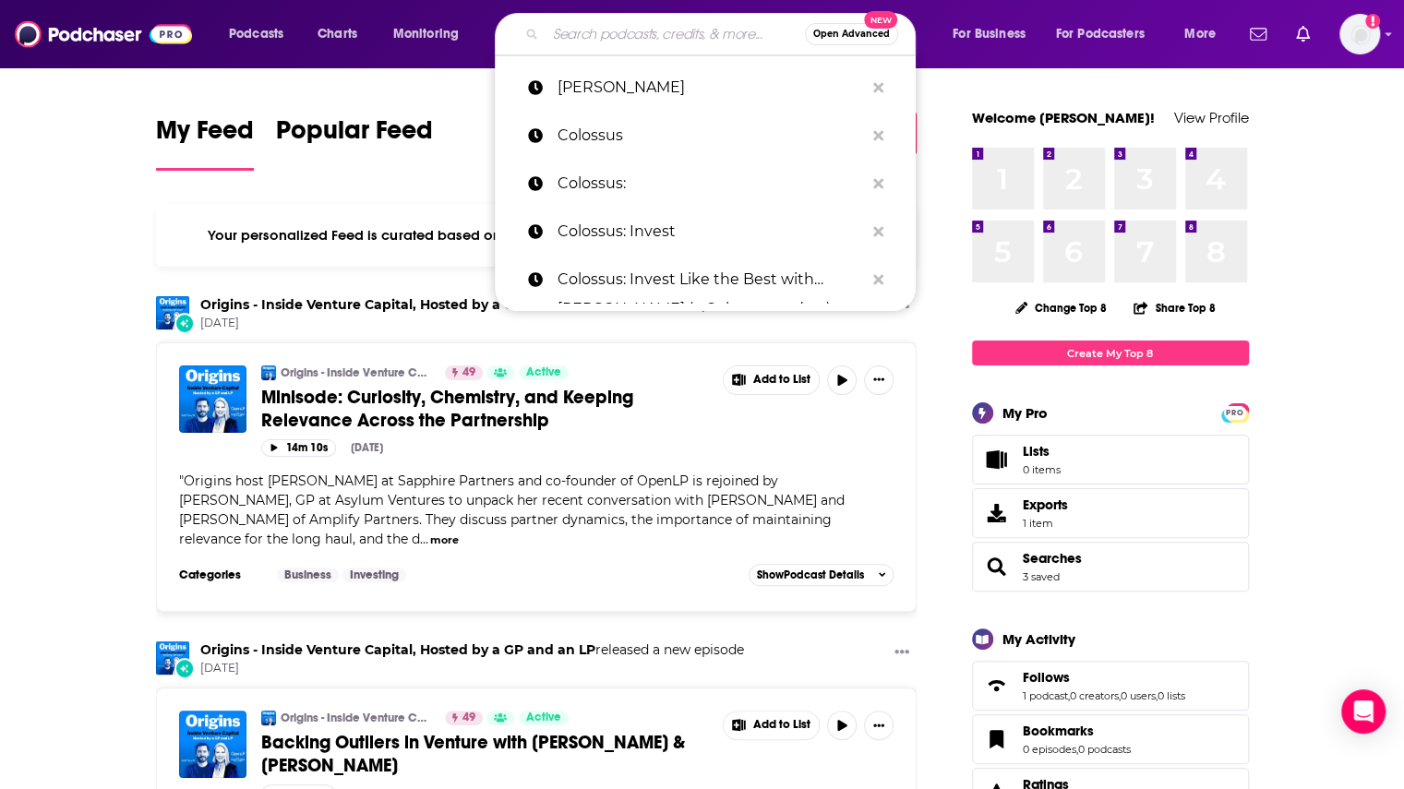
click at [602, 35] on input "Search podcasts, credits, & more..." at bounding box center [674, 34] width 259 height 30
paste input "Have a Nice Future"
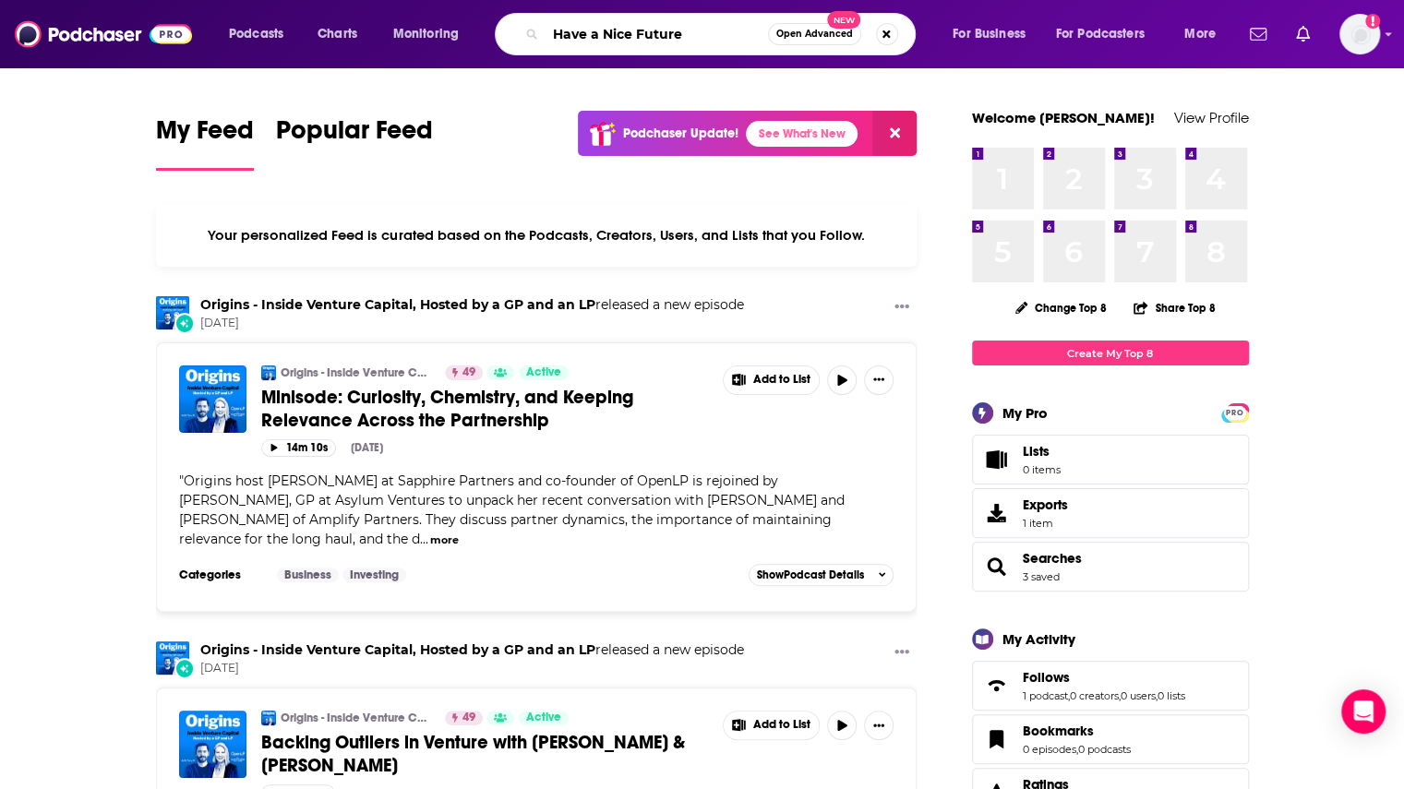
type input "Have a Nice Future"
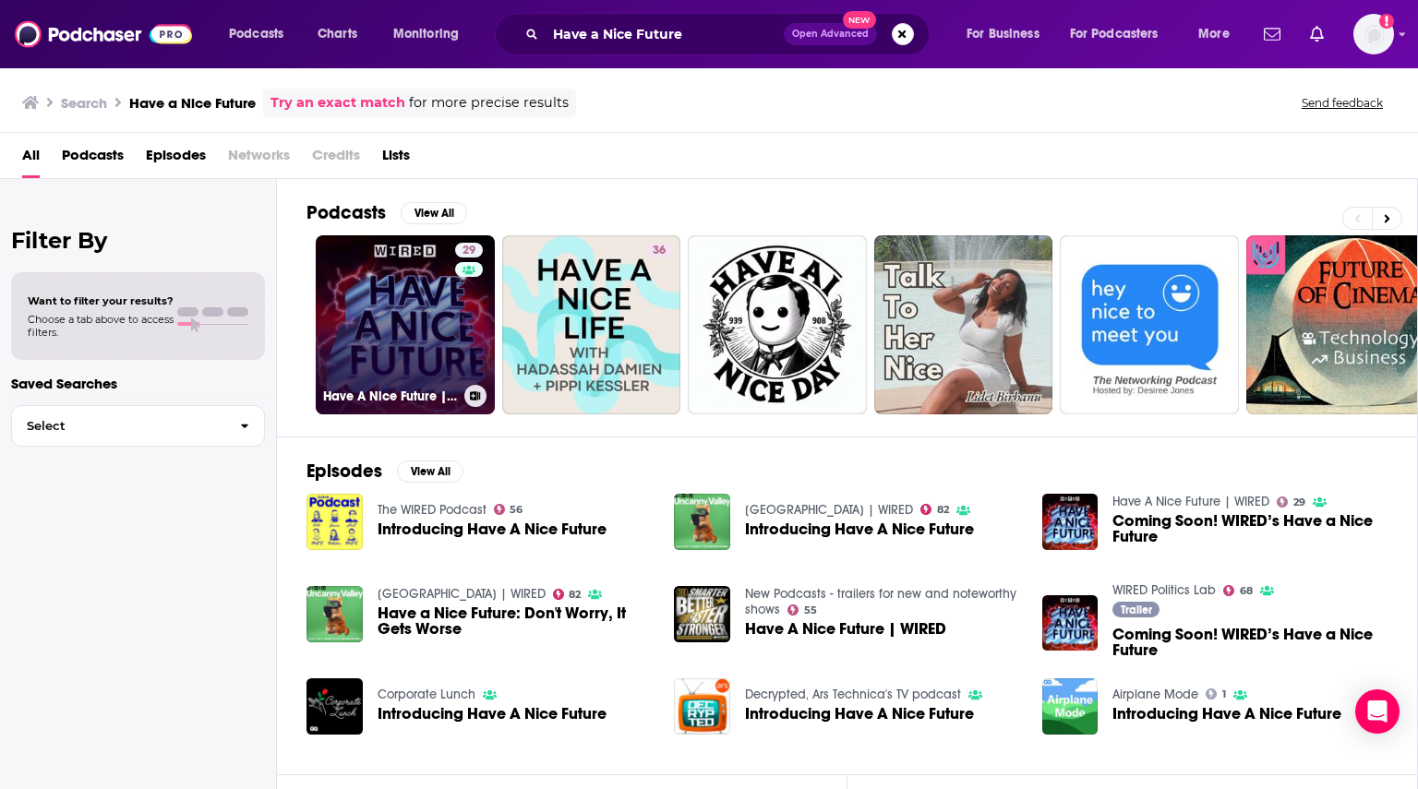
click at [431, 336] on link "29 Have A Nice Future | WIRED" at bounding box center [405, 324] width 179 height 179
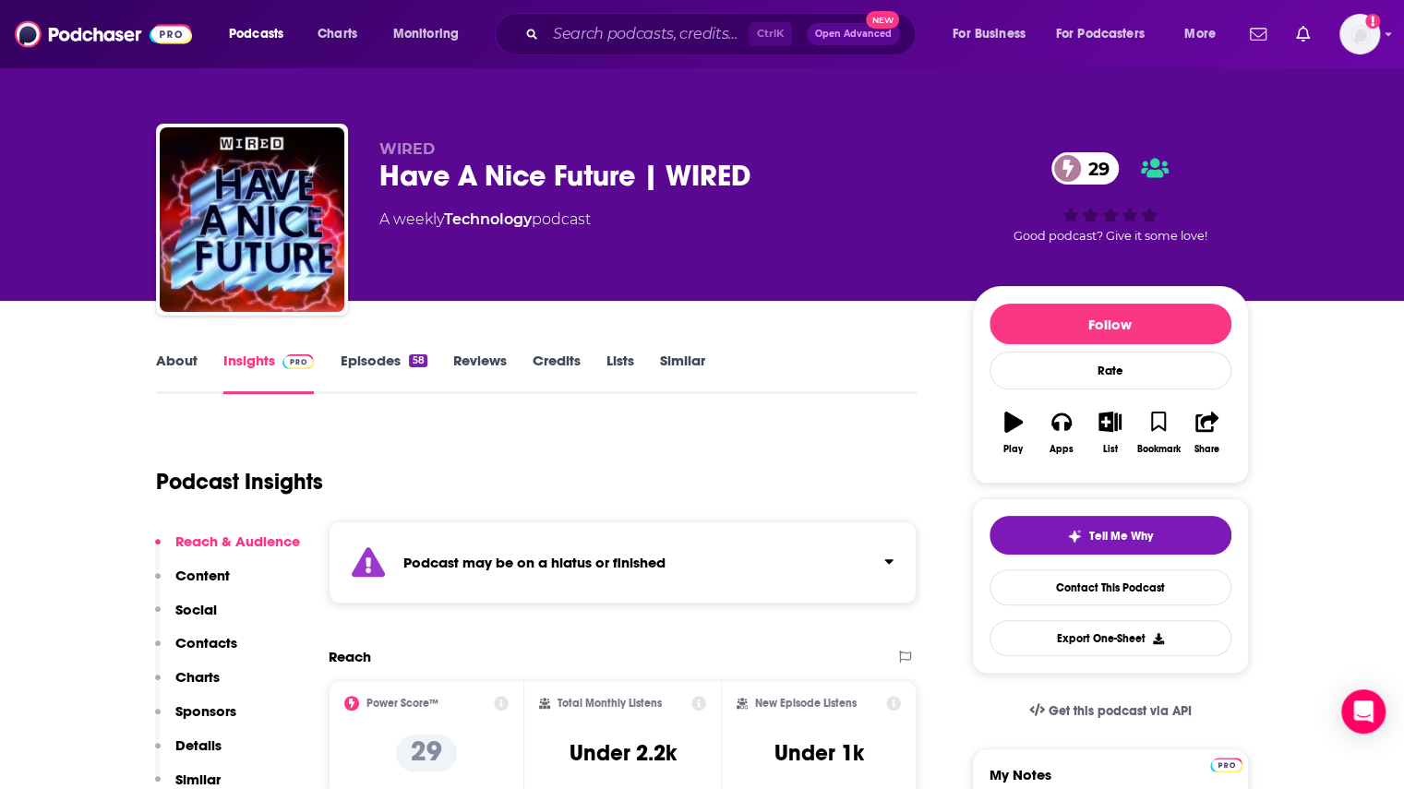
click at [393, 365] on link "Episodes 58" at bounding box center [383, 373] width 87 height 42
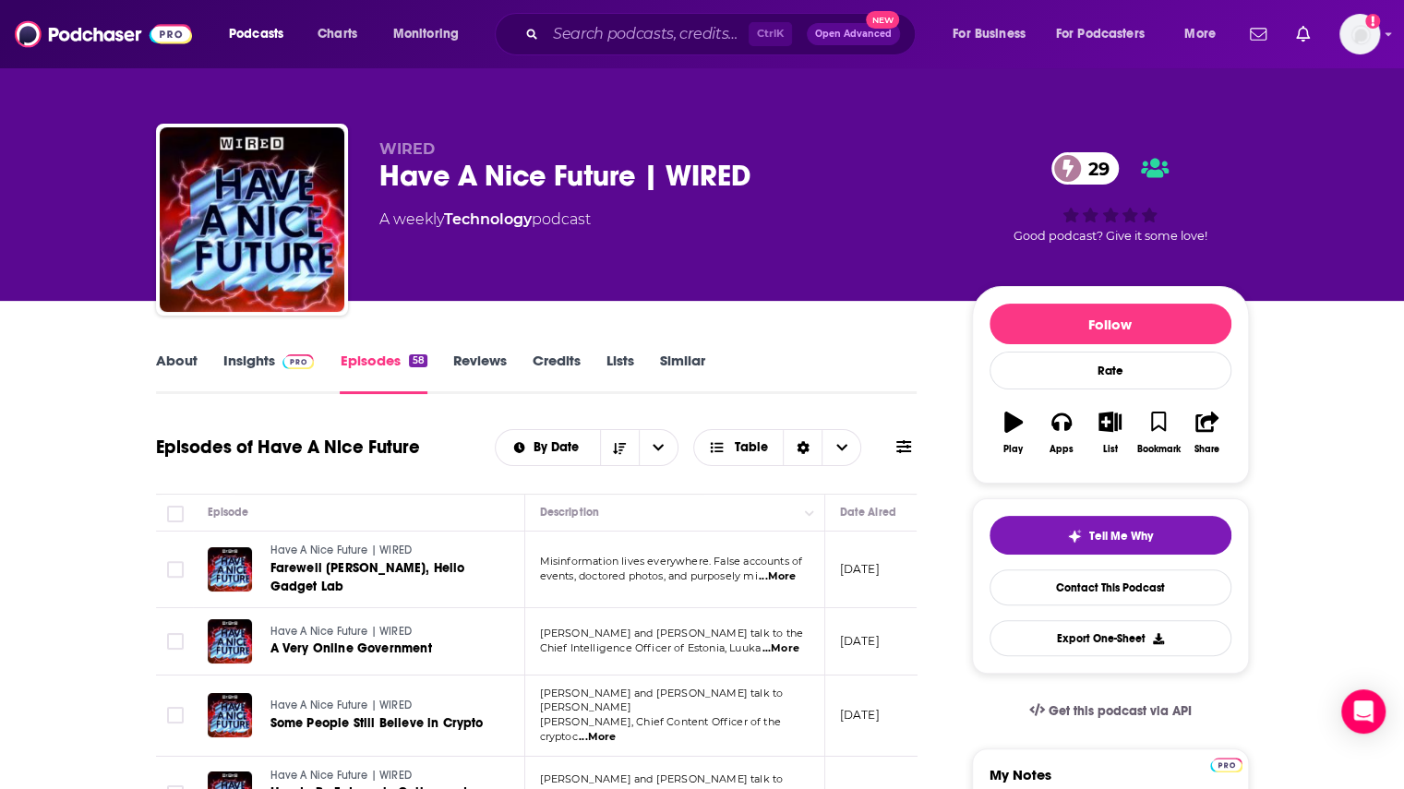
click at [173, 362] on link "About" at bounding box center [177, 373] width 42 height 42
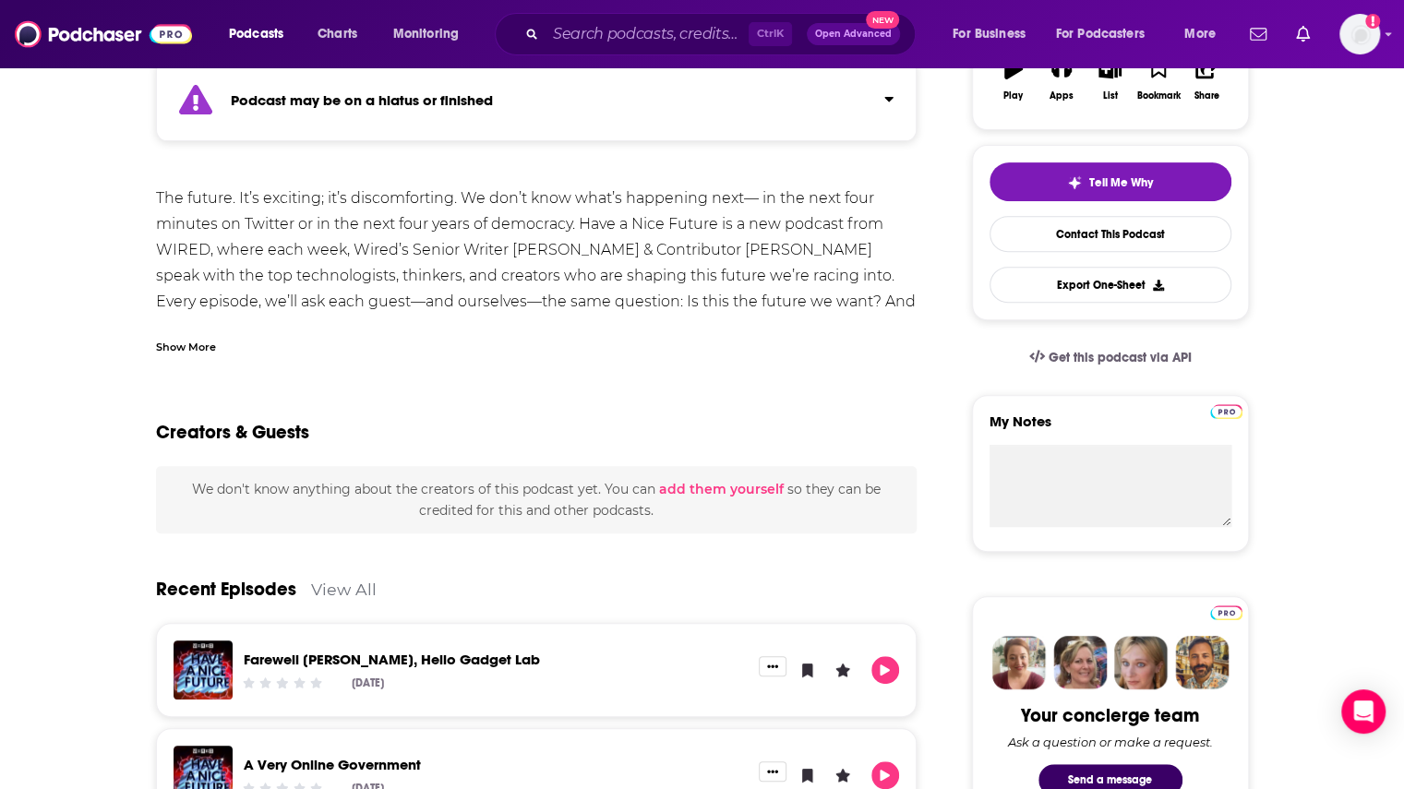
scroll to position [461, 0]
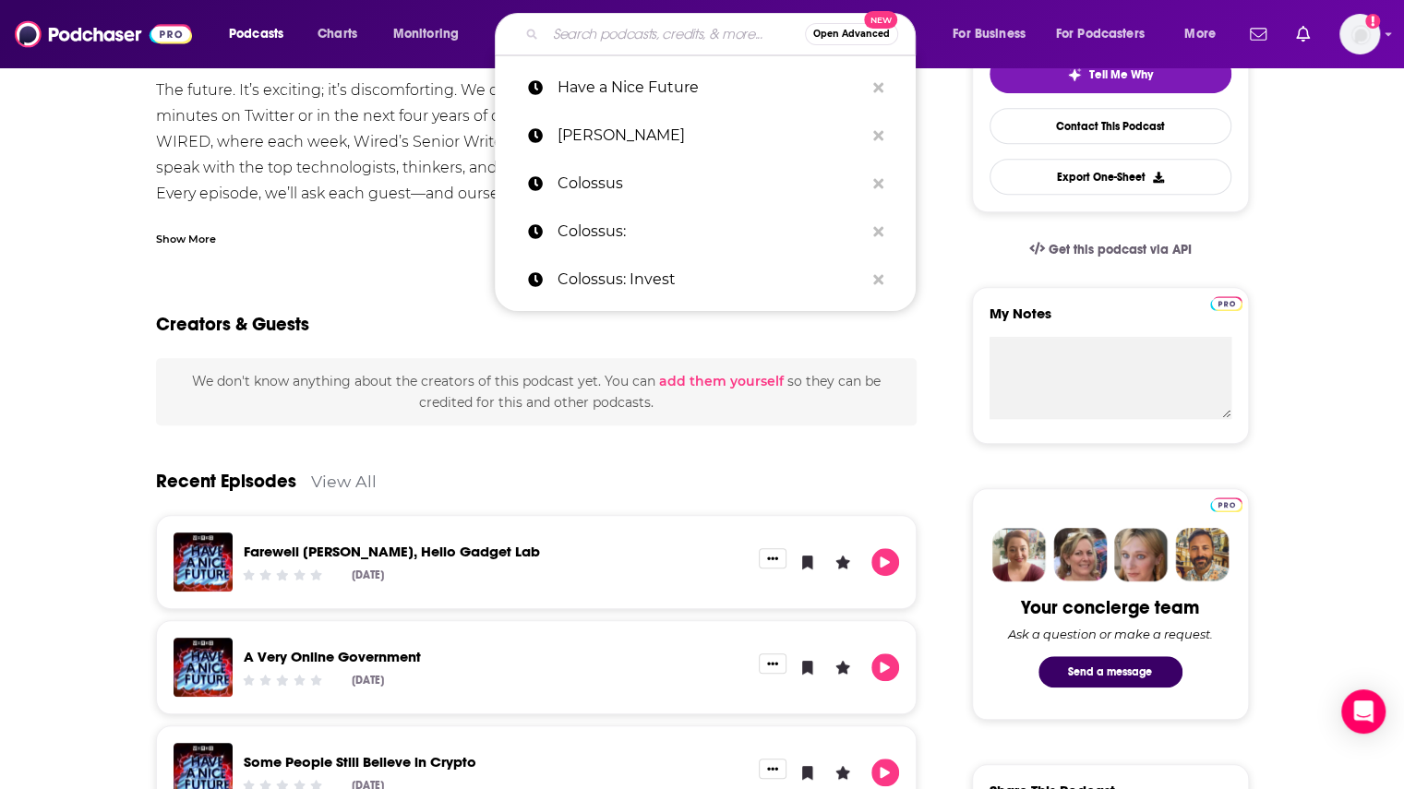
click at [618, 43] on input "Search podcasts, credits, & more..." at bounding box center [674, 34] width 259 height 30
paste input "HBR IdeaCast"
type input "HBR IdeaCast"
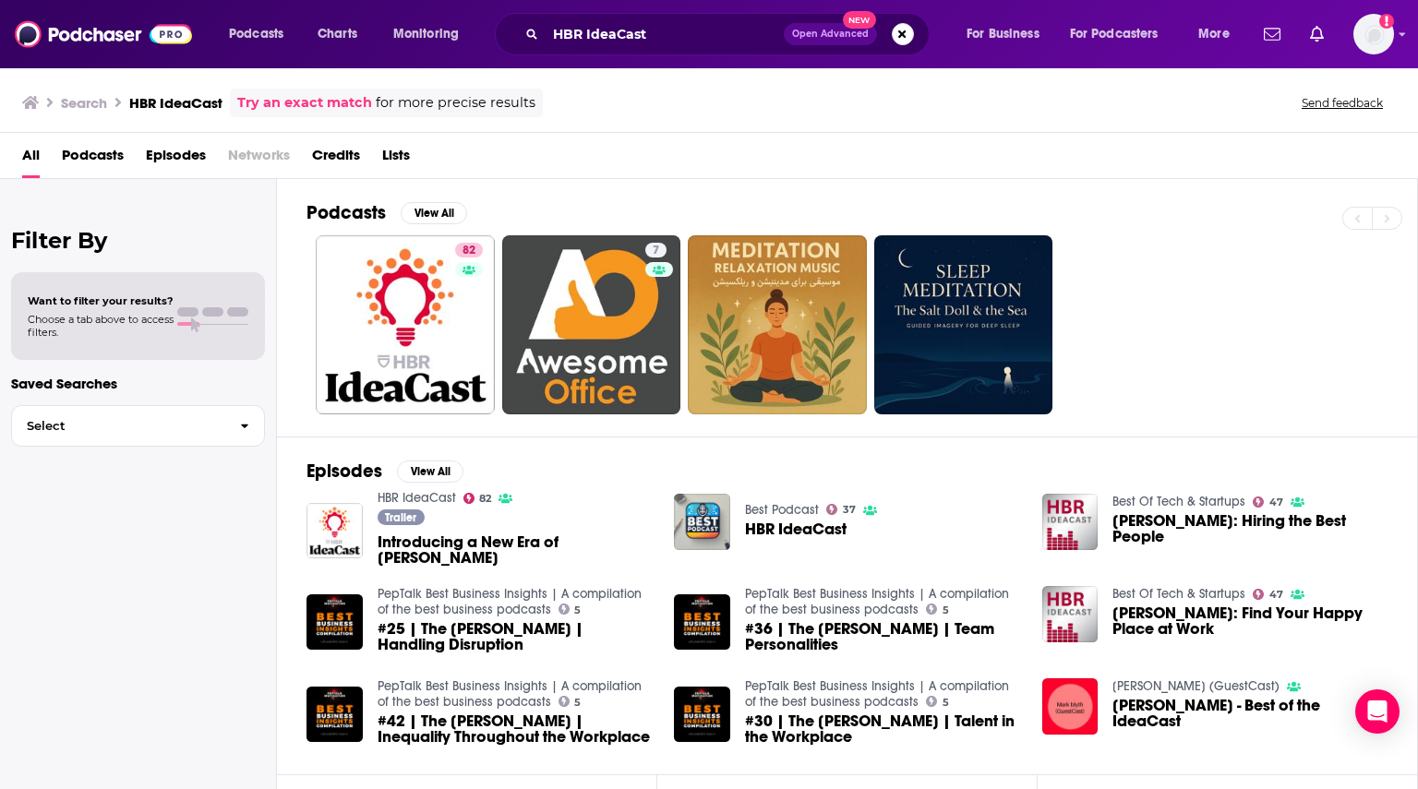
click at [1139, 387] on div "82 7" at bounding box center [861, 324] width 1110 height 179
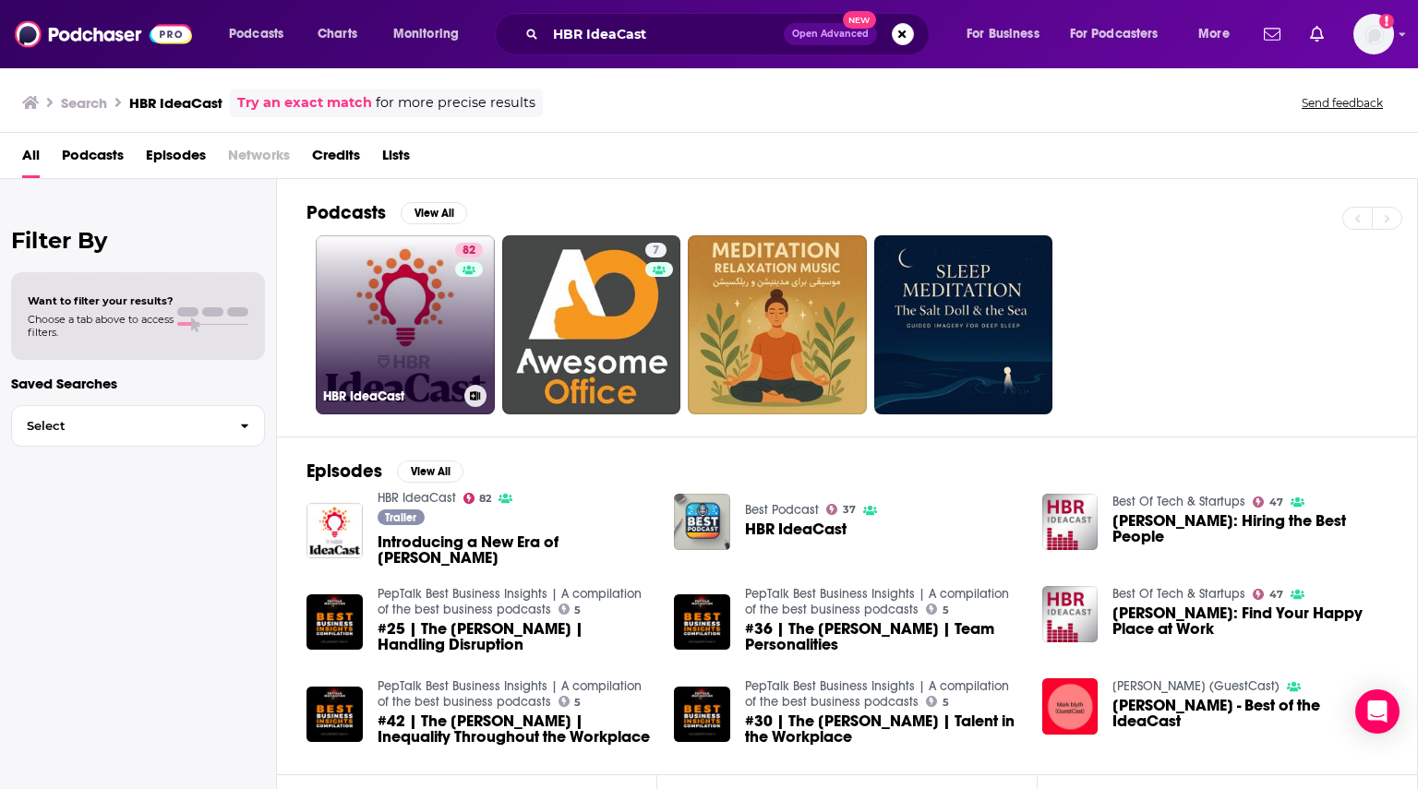
click at [423, 313] on link "82 [PERSON_NAME]" at bounding box center [405, 324] width 179 height 179
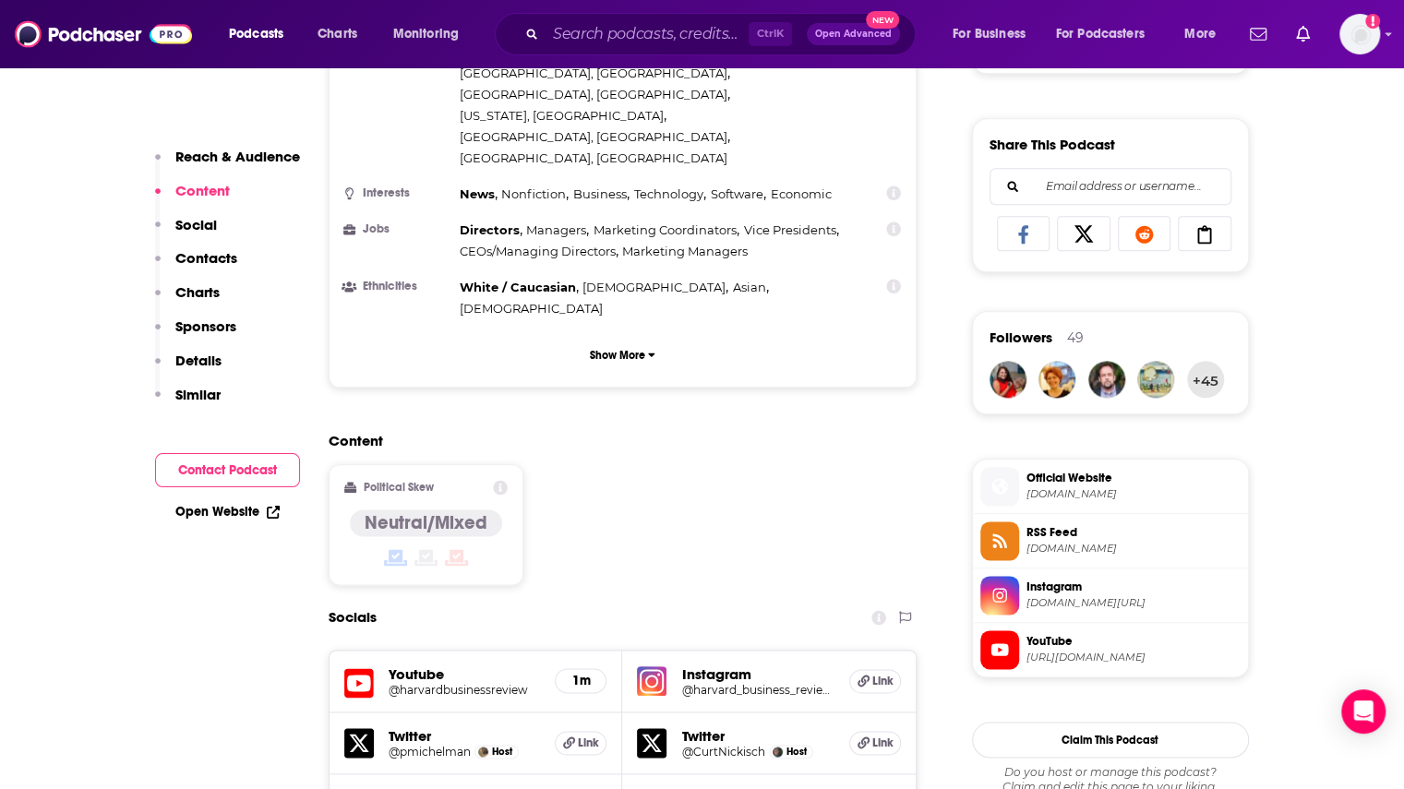
scroll to position [1569, 0]
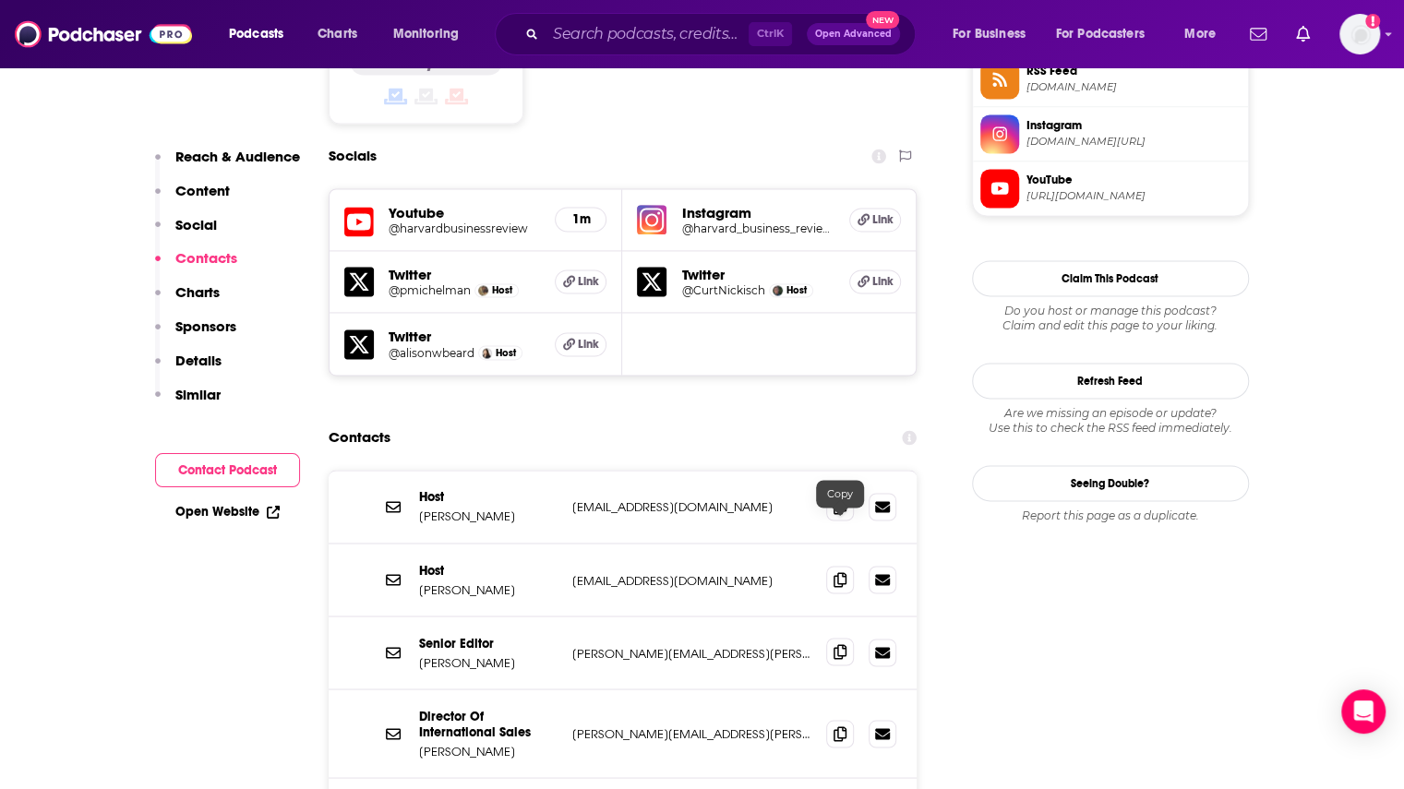
click at [833, 644] on icon at bounding box center [839, 651] width 13 height 15
drag, startPoint x: 497, startPoint y: 536, endPoint x: 417, endPoint y: 535, distance: 79.4
click at [417, 617] on div "Senior Editor [PERSON_NAME] [PERSON_NAME][EMAIL_ADDRESS][PERSON_NAME][DOMAIN_NA…" at bounding box center [623, 653] width 589 height 73
copy p "[PERSON_NAME]"
drag, startPoint x: 745, startPoint y: 682, endPoint x: 569, endPoint y: 675, distance: 176.4
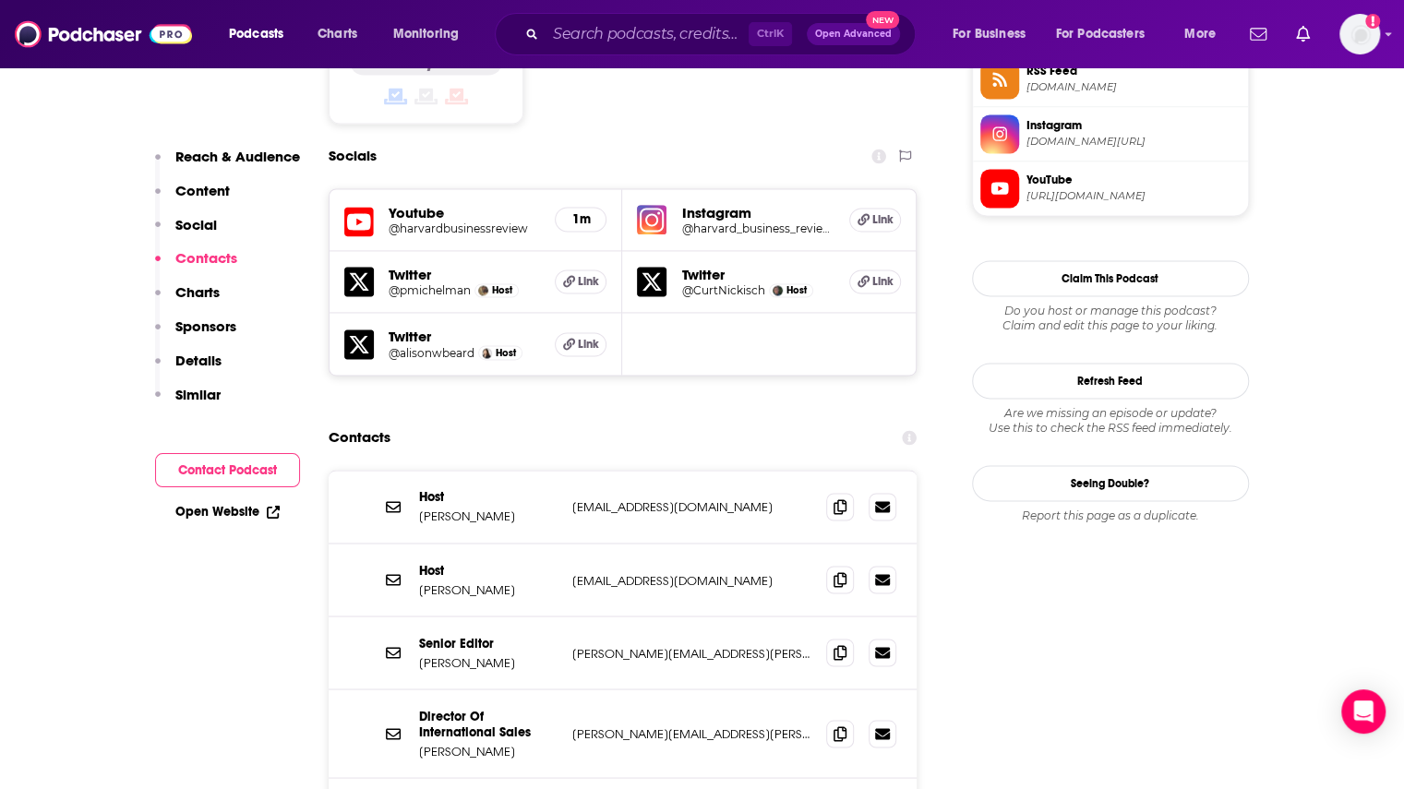
copy p "[EMAIL_ADDRESS][DOMAIN_NAME]"
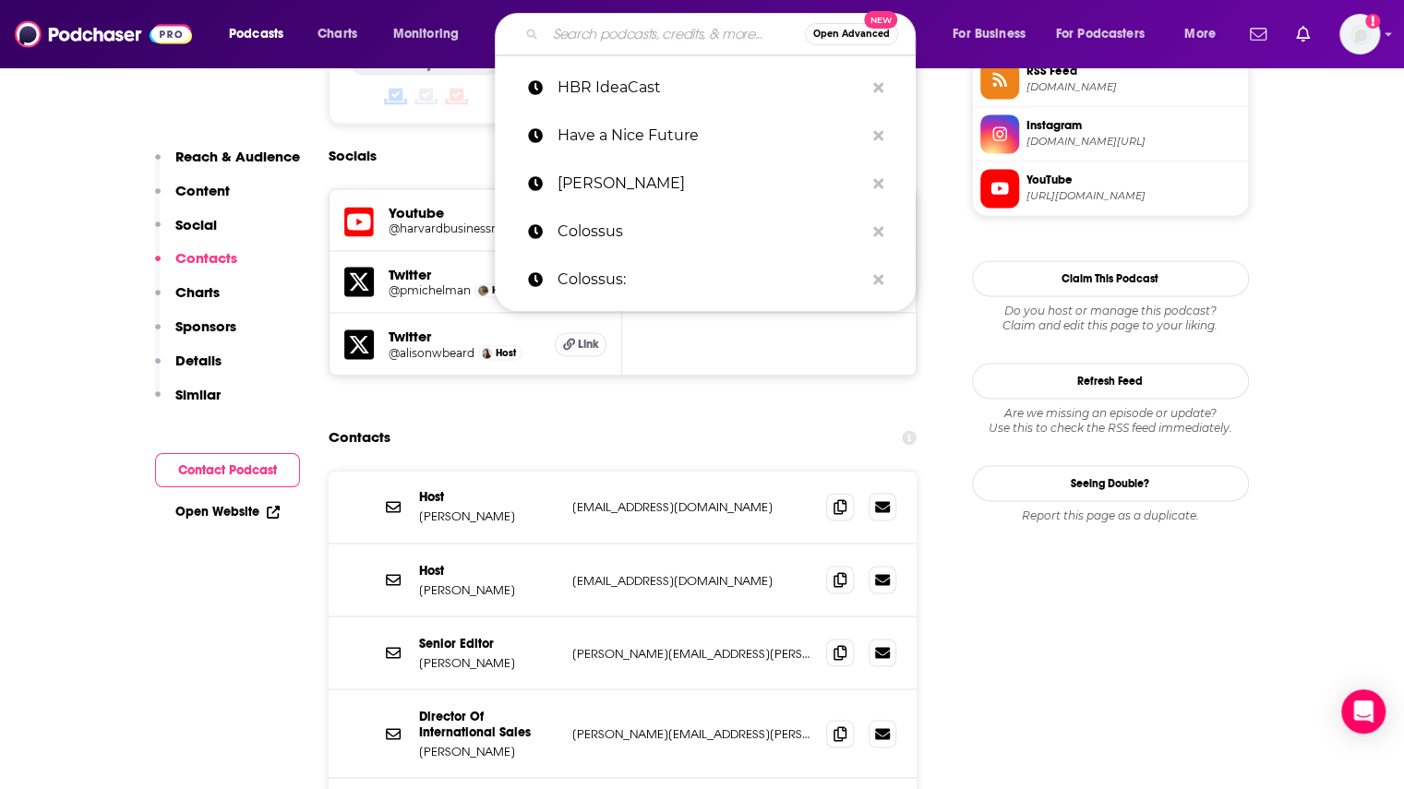
click at [652, 26] on input "Search podcasts, credits, & more..." at bounding box center [674, 34] width 259 height 30
paste input "Inspired in 15"
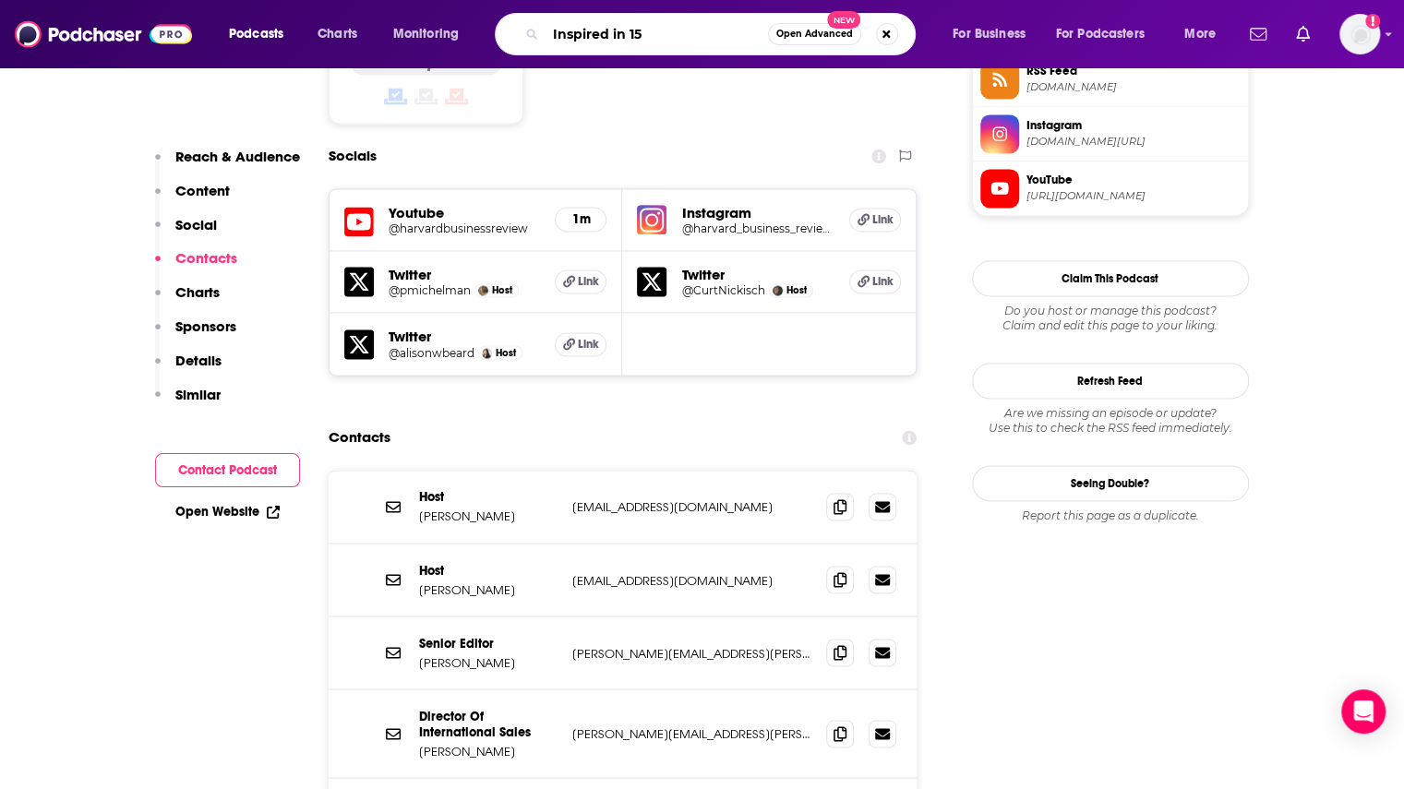
type input "Inspired in 15"
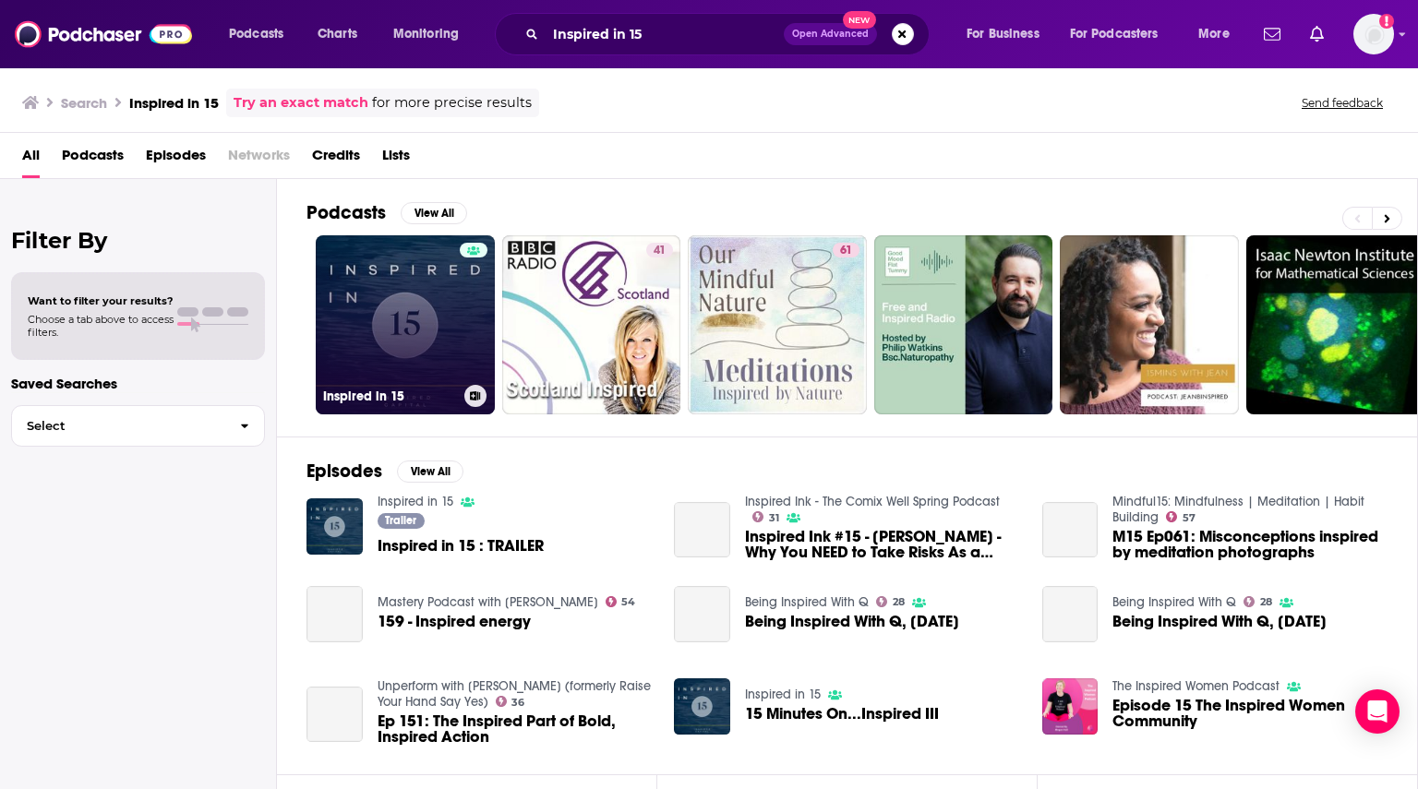
click at [437, 346] on link "Inspired in 15" at bounding box center [405, 324] width 179 height 179
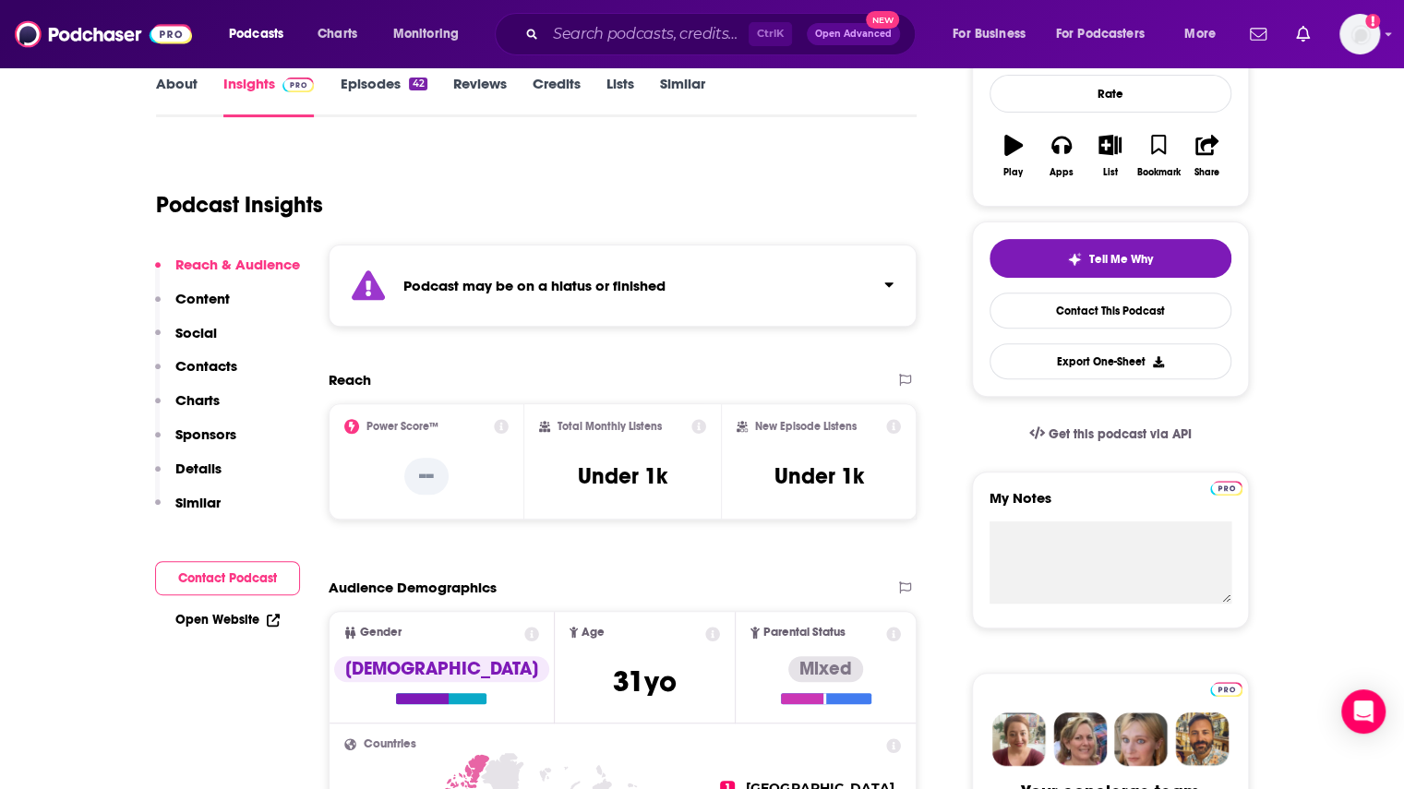
scroll to position [92, 0]
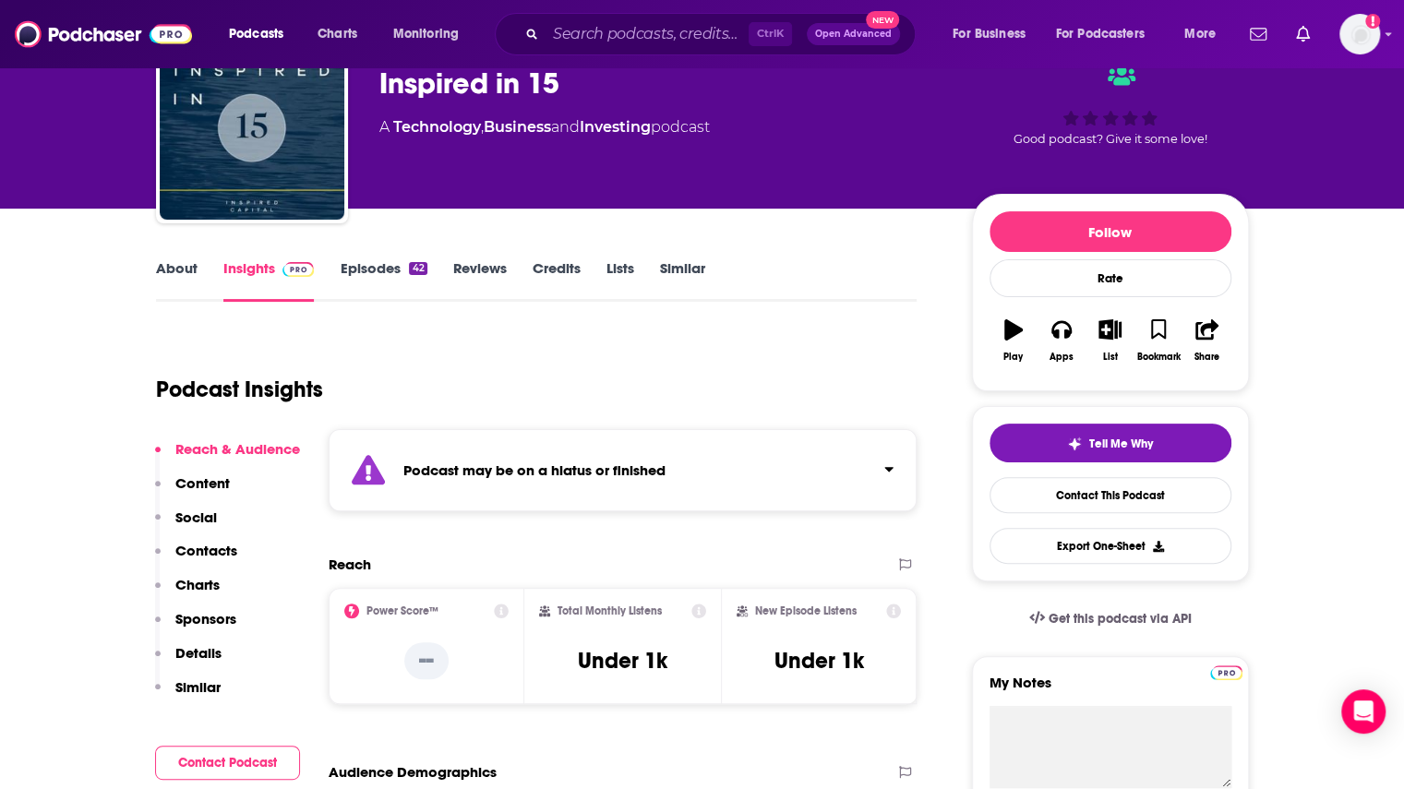
click at [358, 271] on link "Episodes 42" at bounding box center [383, 280] width 87 height 42
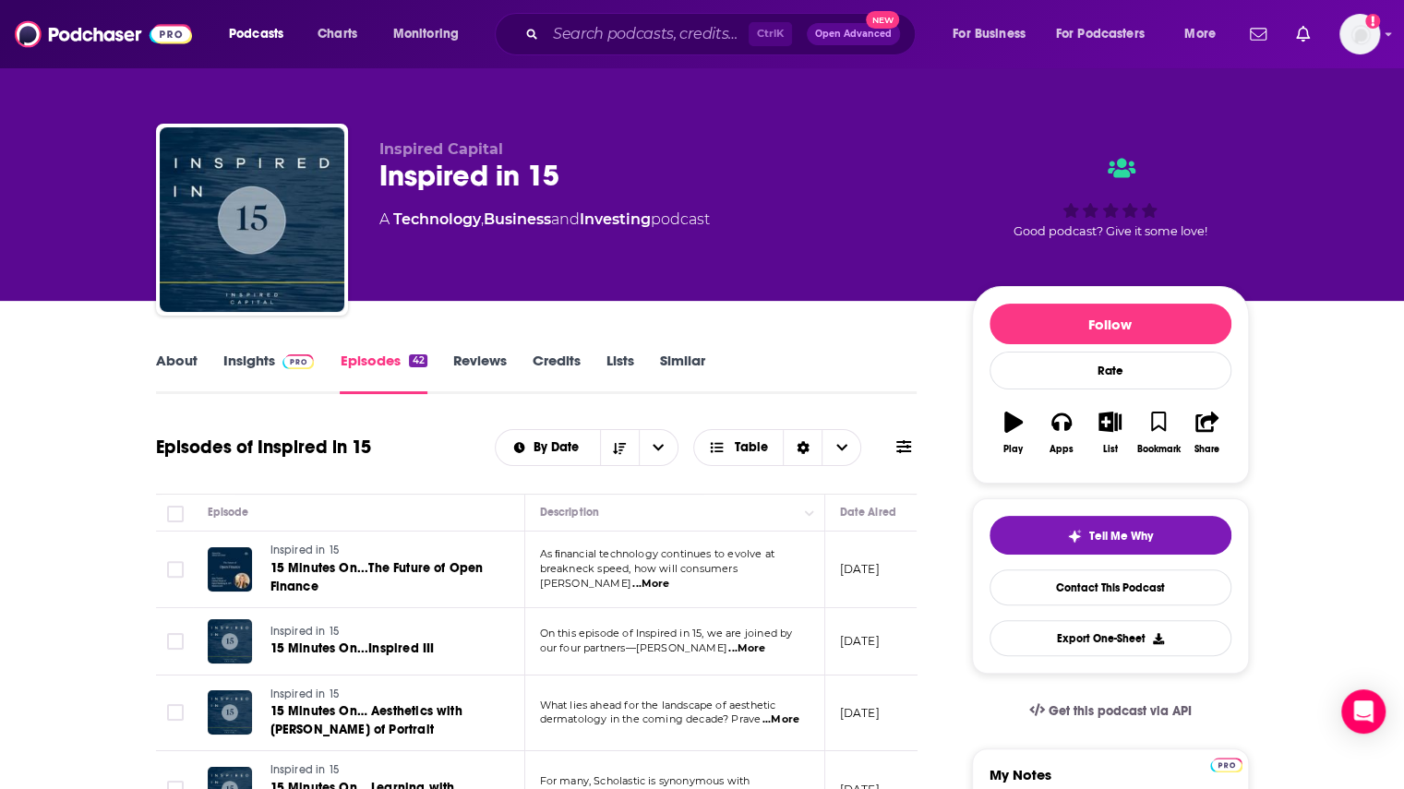
click at [247, 359] on link "Insights" at bounding box center [268, 373] width 91 height 42
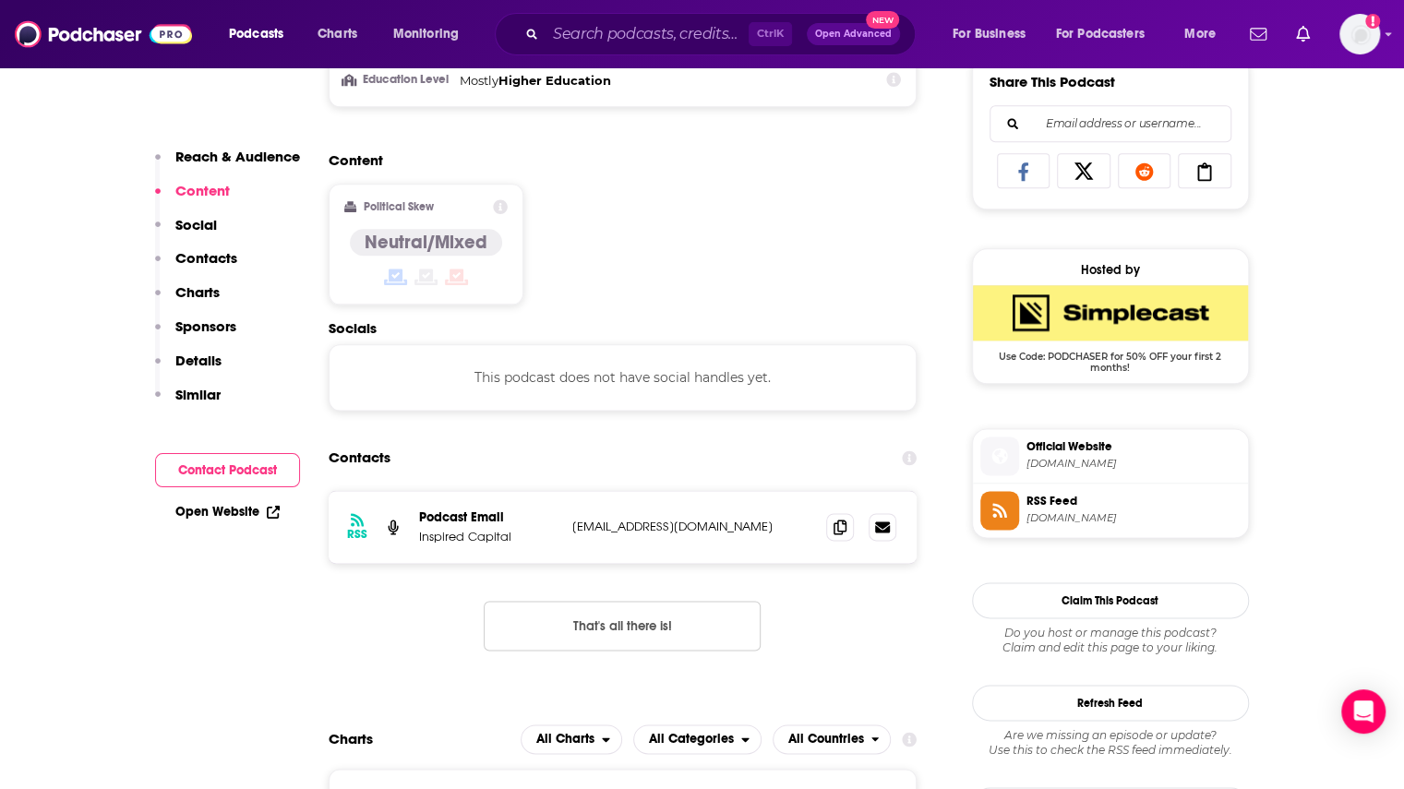
scroll to position [1200, 0]
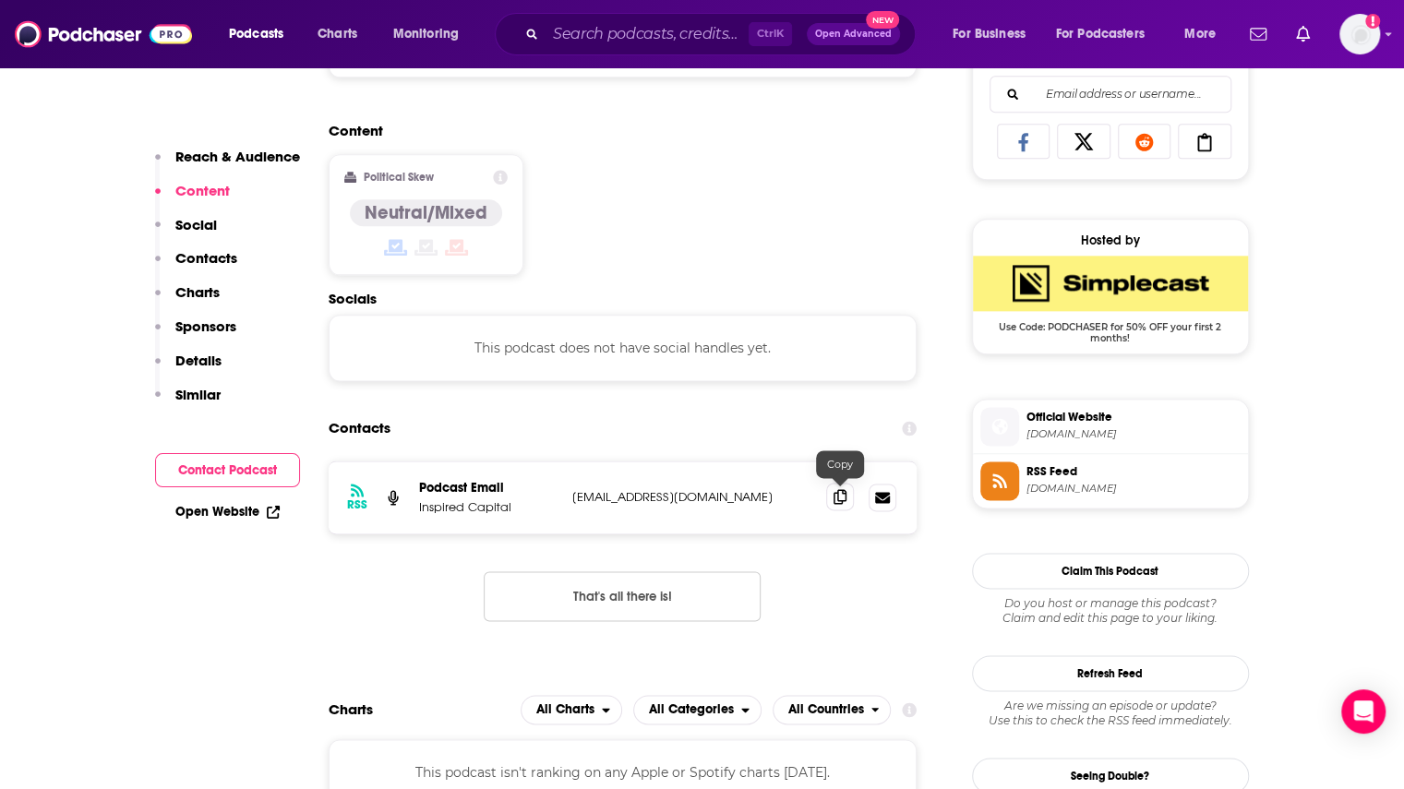
click at [845, 496] on icon at bounding box center [839, 496] width 13 height 15
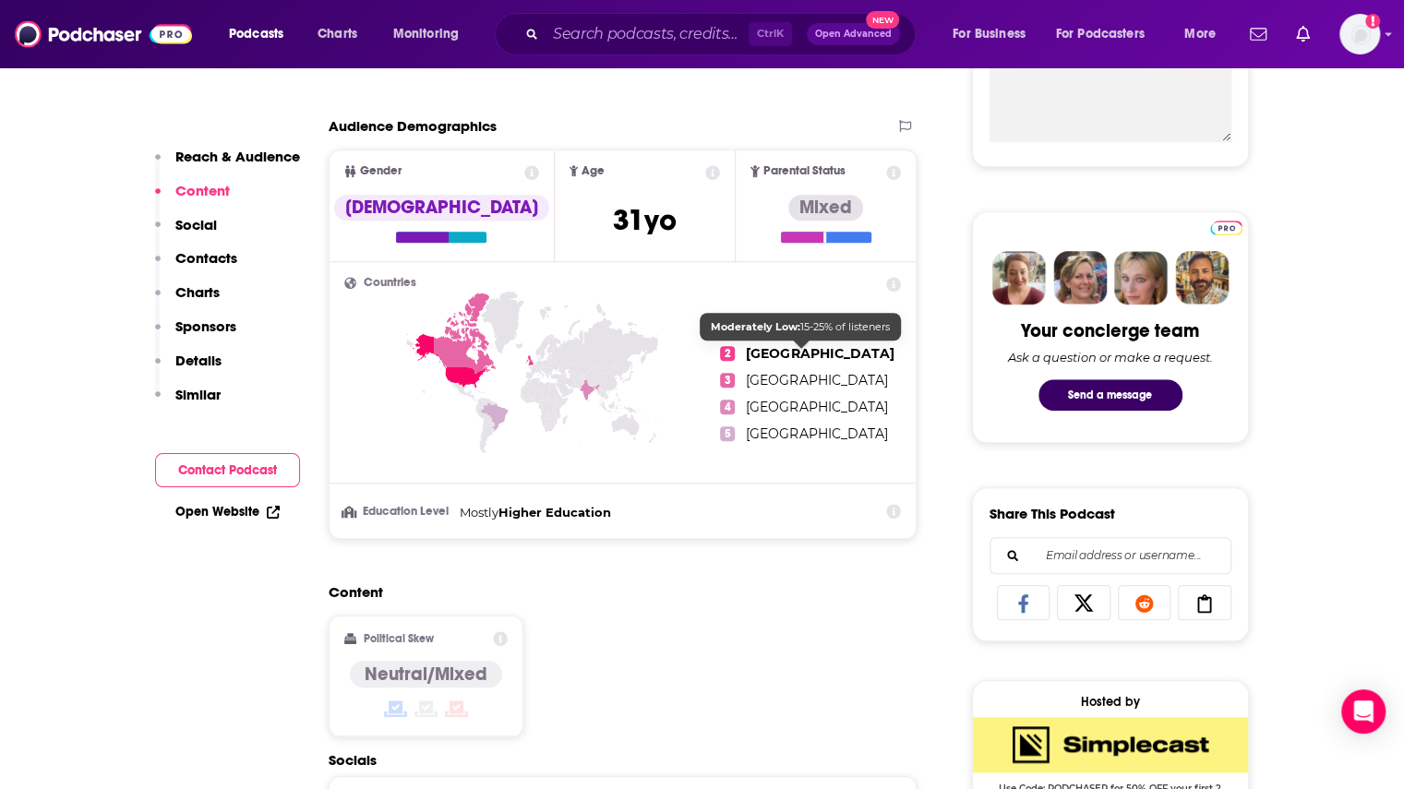
scroll to position [0, 0]
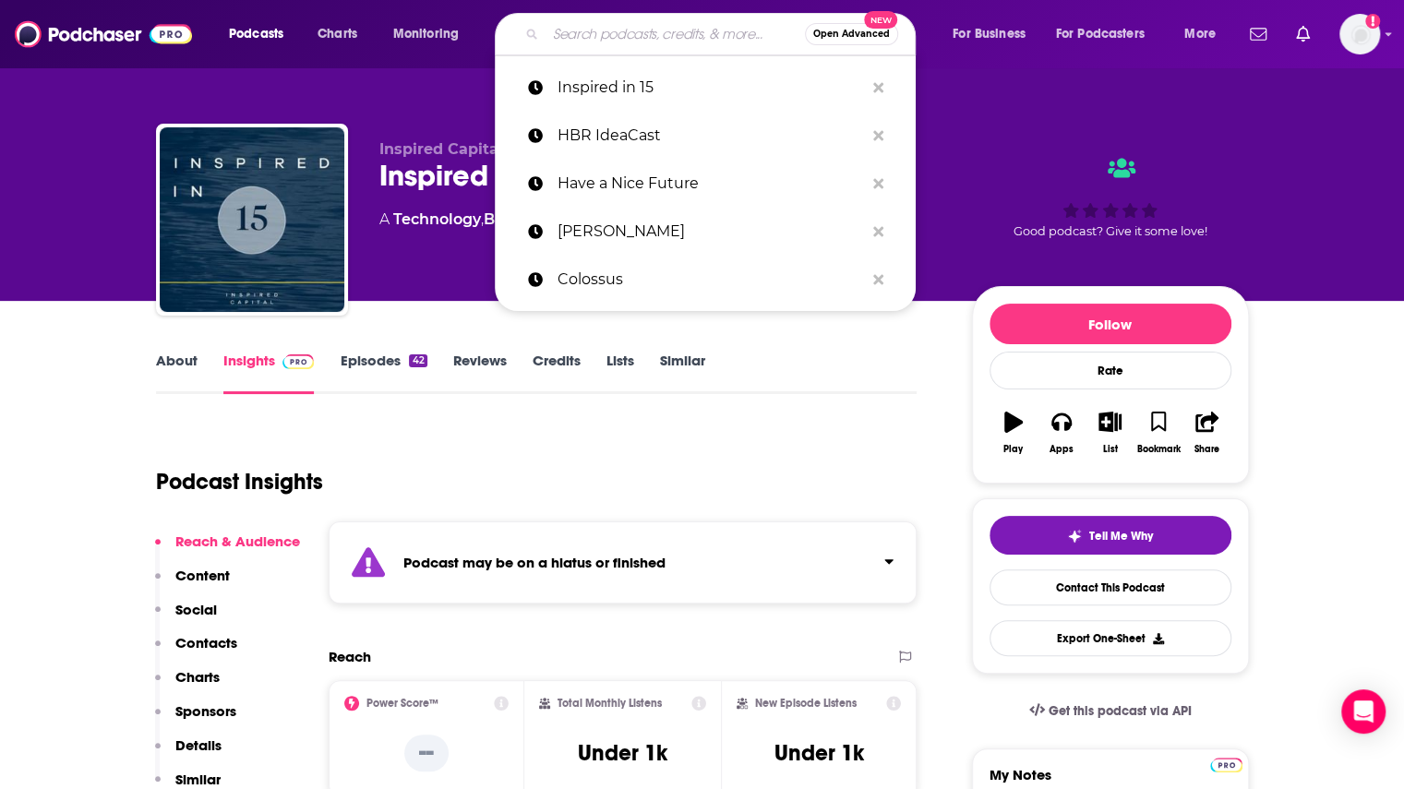
click at [582, 34] on input "Search podcasts, credits, & more..." at bounding box center [674, 34] width 259 height 30
paste input "Masters of Scale"
type input "Masters of Scale"
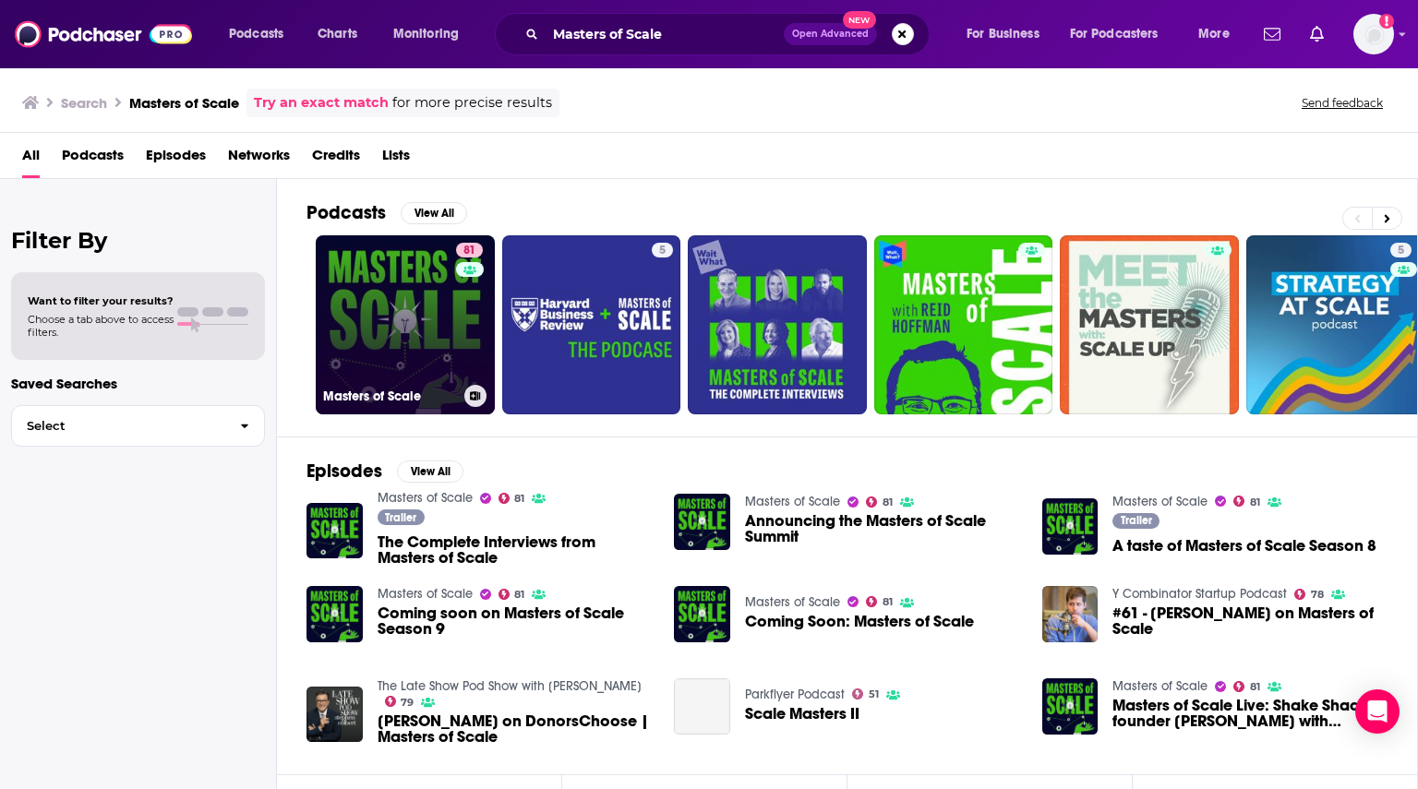
click at [450, 342] on link "81 Masters of Scale" at bounding box center [405, 324] width 179 height 179
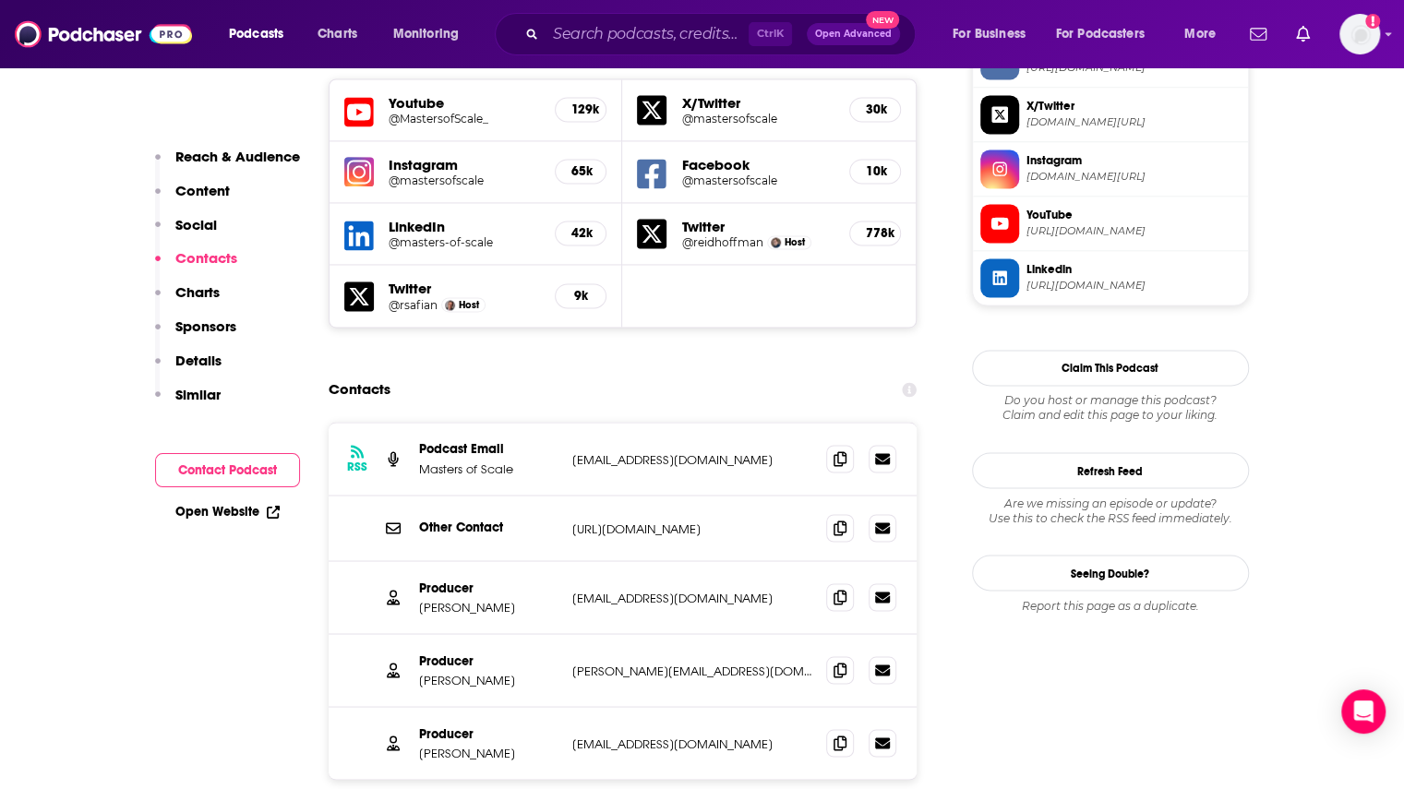
scroll to position [1661, 0]
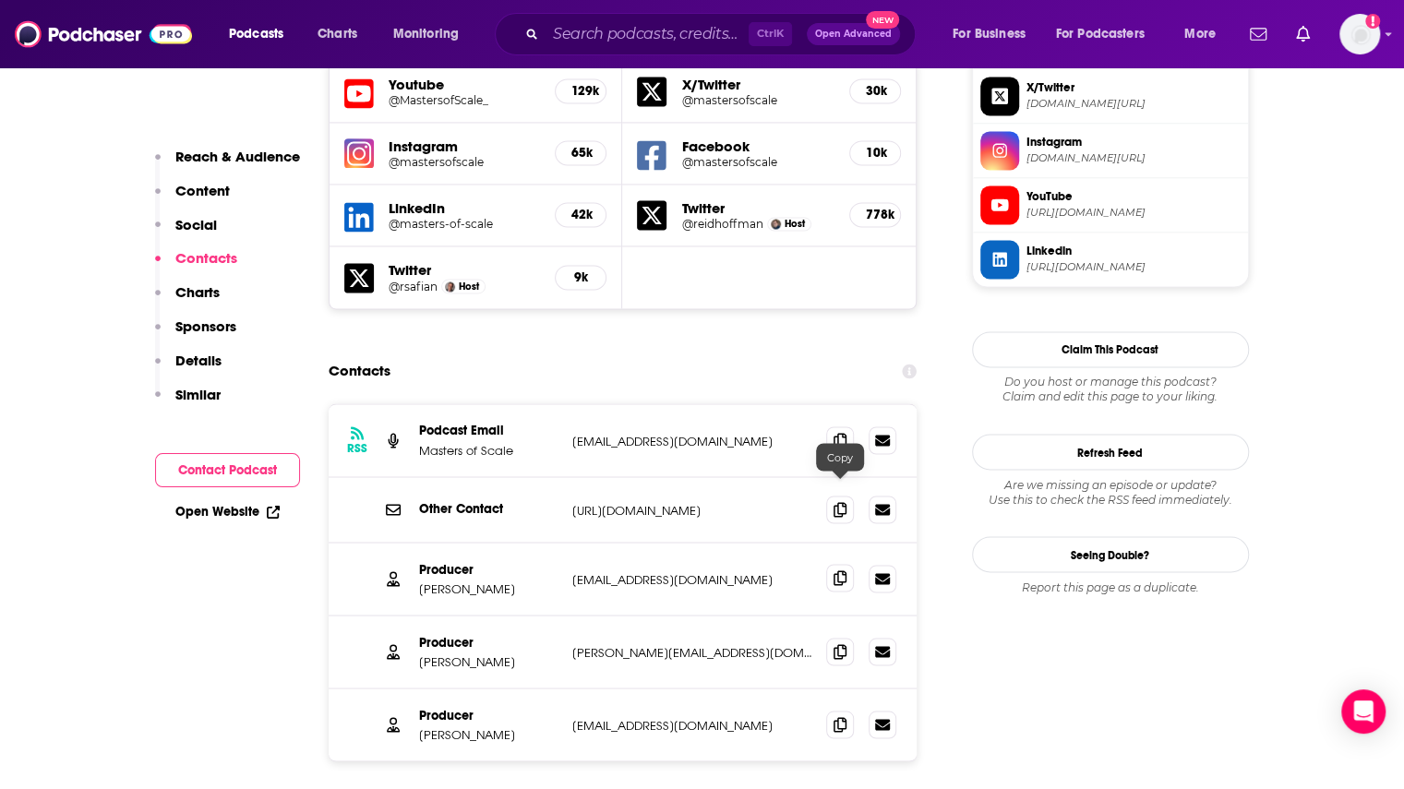
click at [844, 570] on icon at bounding box center [839, 577] width 13 height 15
click at [842, 570] on icon at bounding box center [839, 577] width 13 height 15
click at [838, 432] on icon at bounding box center [839, 439] width 13 height 15
drag, startPoint x: 516, startPoint y: 500, endPoint x: 420, endPoint y: 505, distance: 96.1
click at [420, 581] on p "[PERSON_NAME]" at bounding box center [488, 589] width 138 height 16
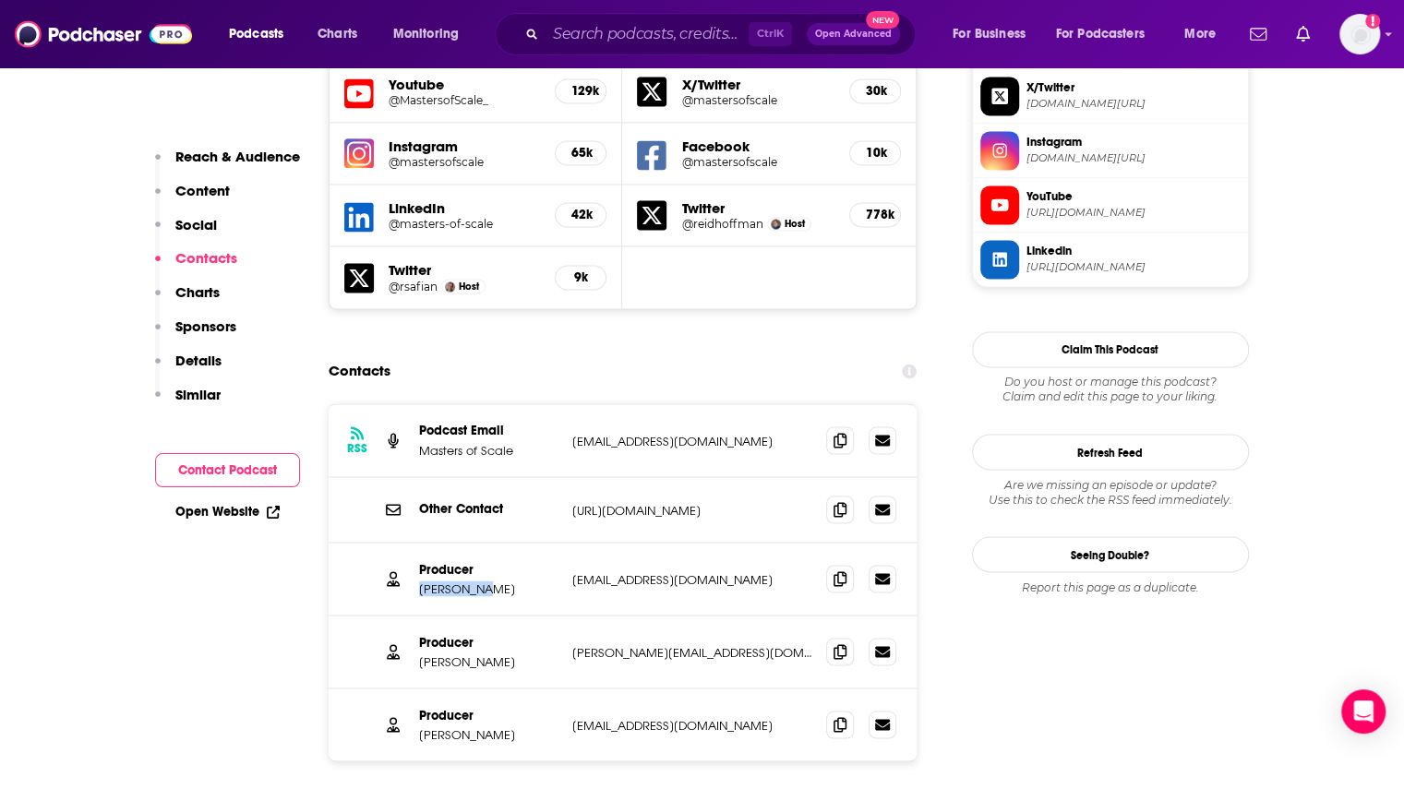
copy p "[PERSON_NAME]"
click at [593, 39] on input "Search podcasts, credits, & more..." at bounding box center [646, 34] width 203 height 30
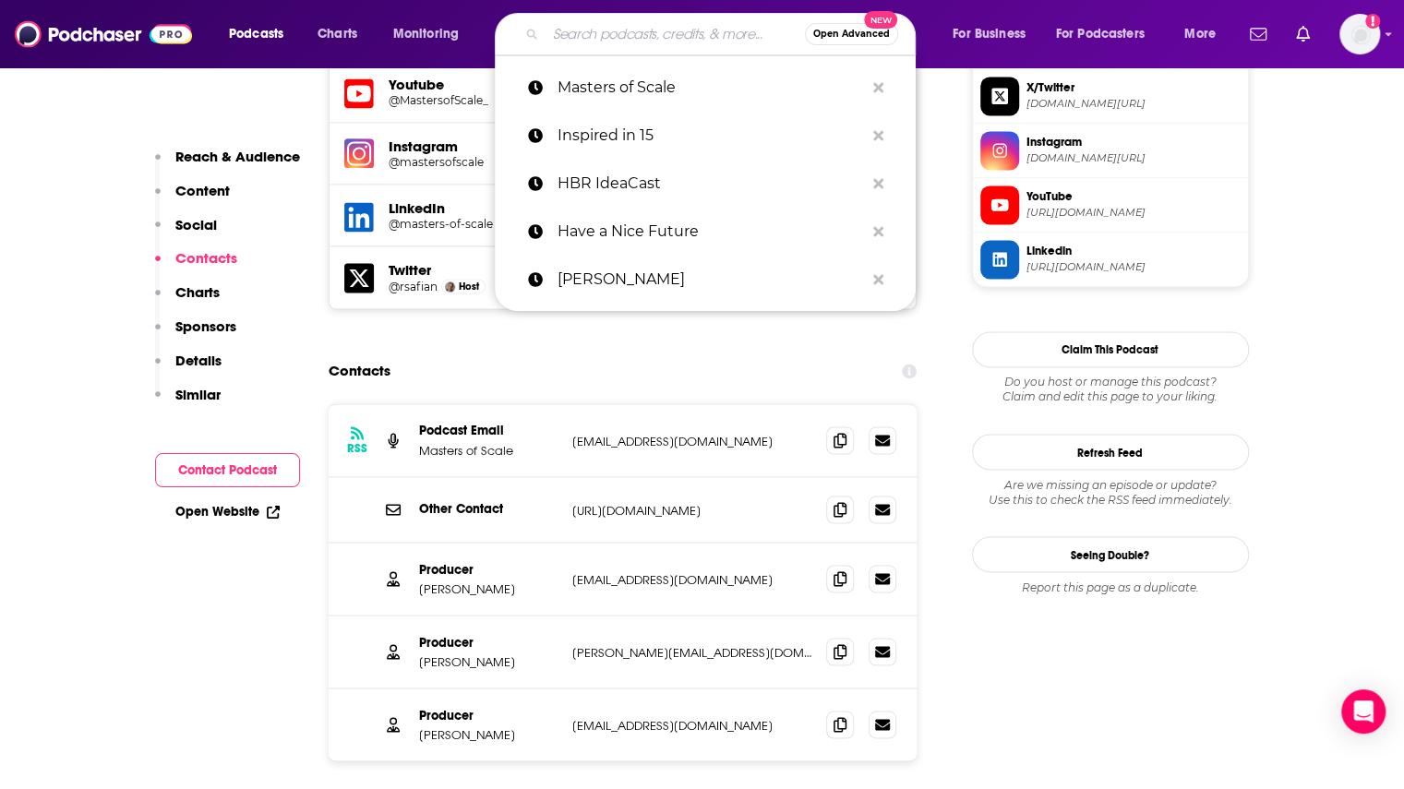
paste input "Not Boring"
type input "Not Boring"
